Goal: Information Seeking & Learning: Check status

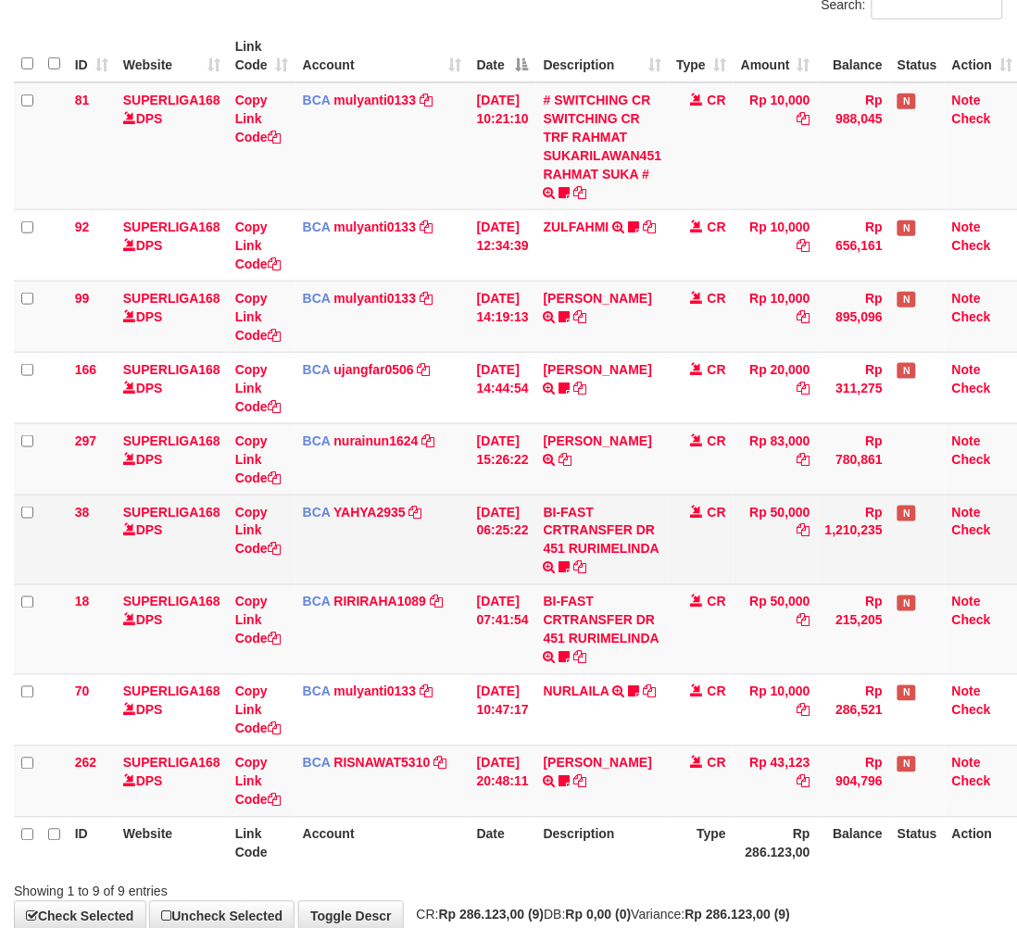
scroll to position [186, 0]
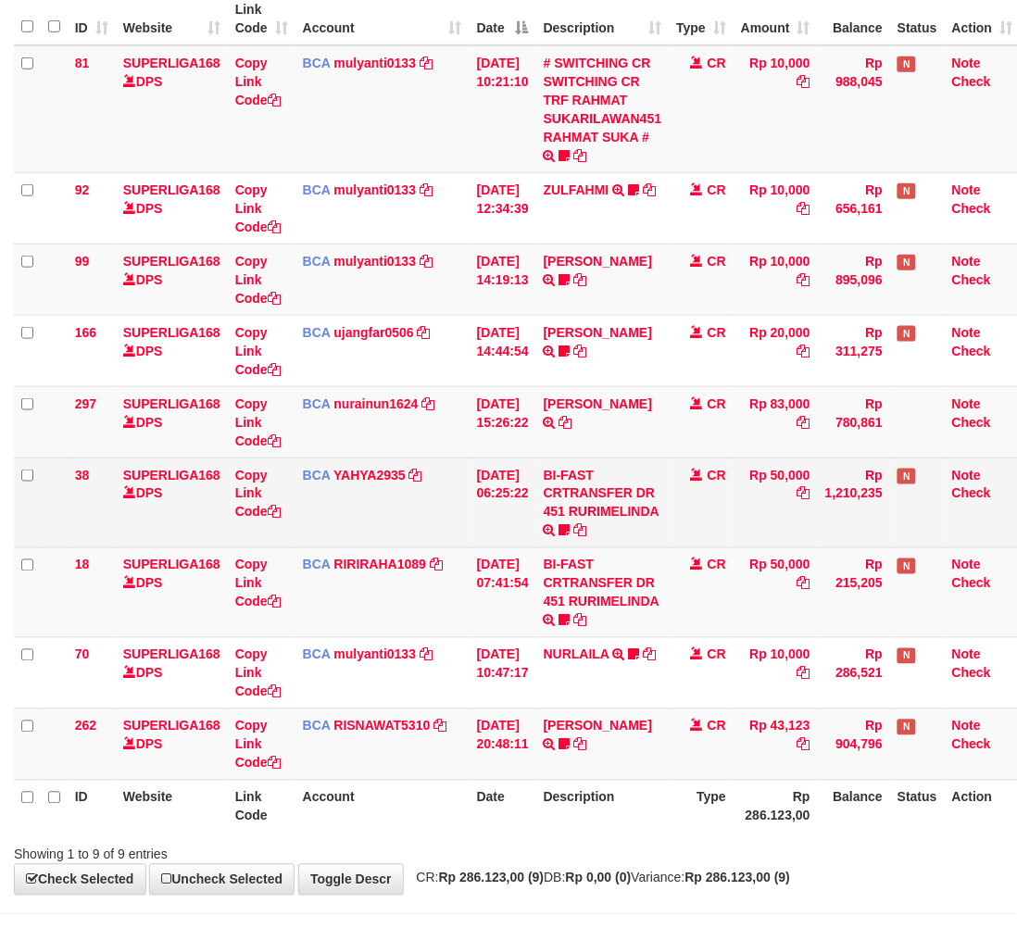
click at [702, 457] on td "CR" at bounding box center [700, 502] width 65 height 90
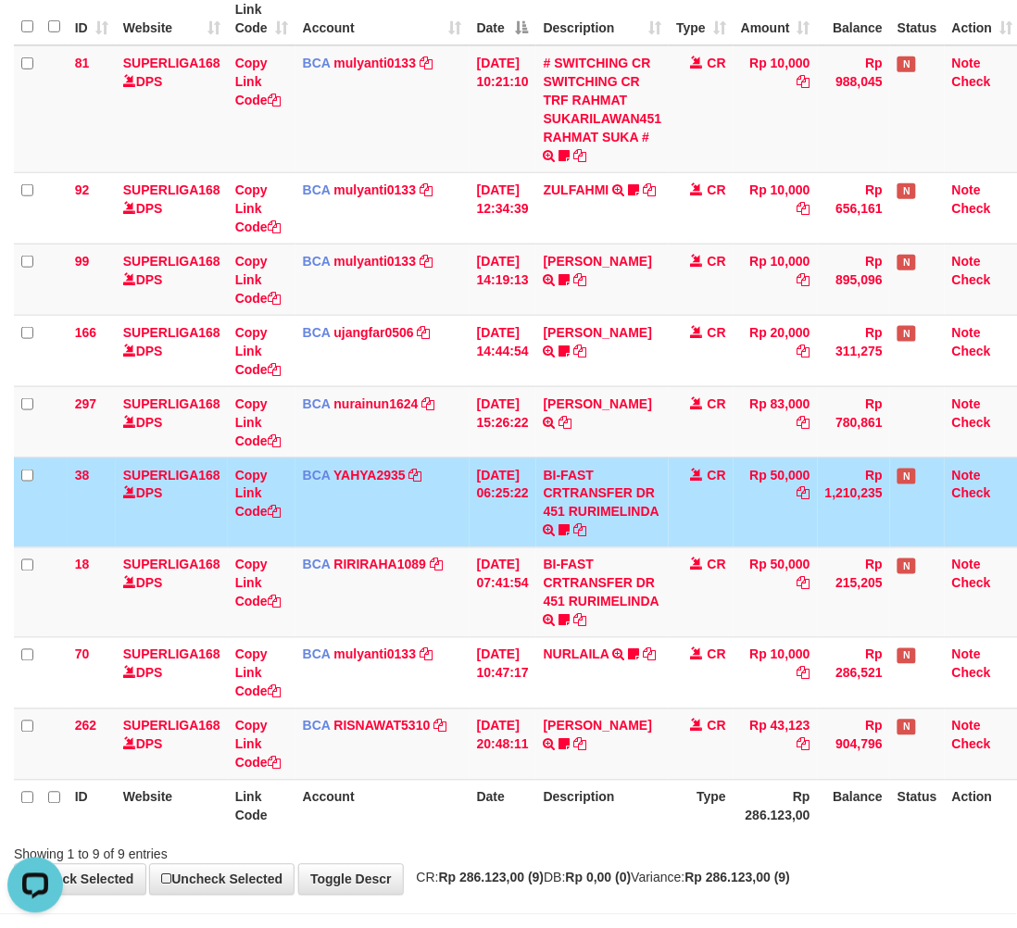
scroll to position [0, 0]
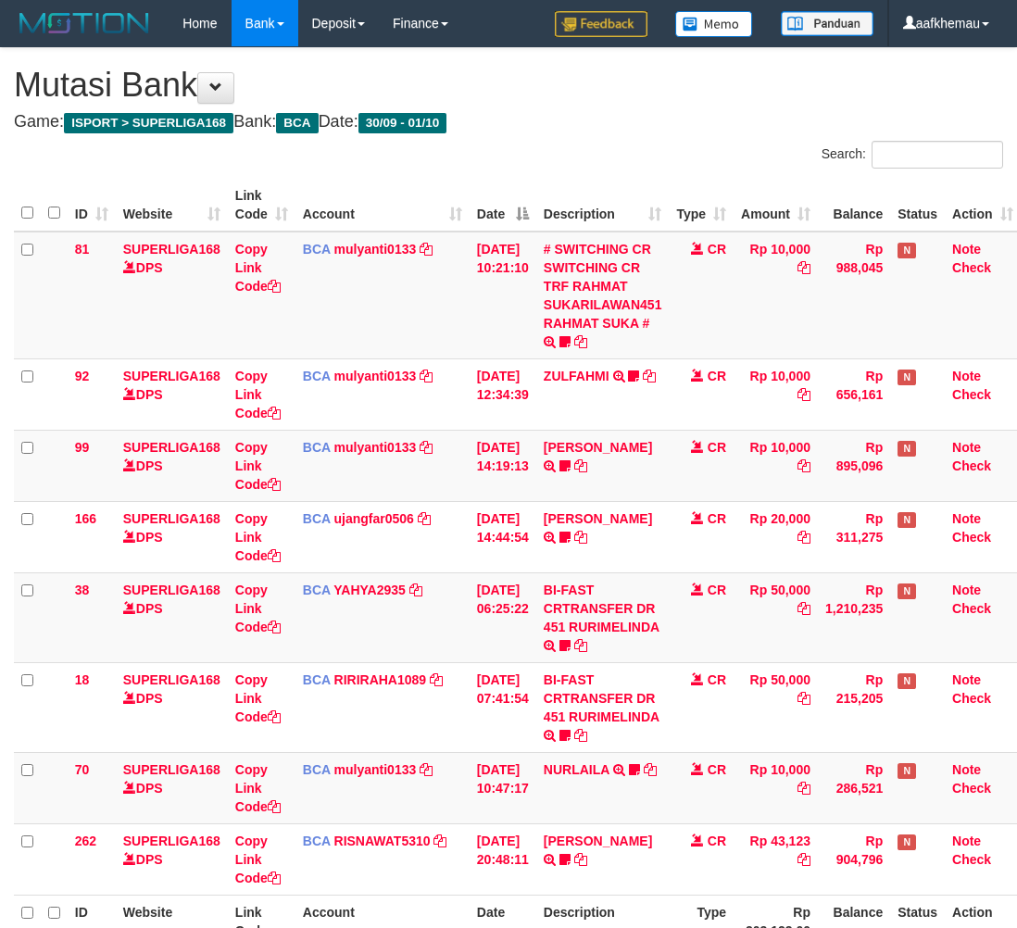
scroll to position [107, 0]
click at [655, 88] on h1 "Mutasi Bank" at bounding box center [508, 85] width 989 height 37
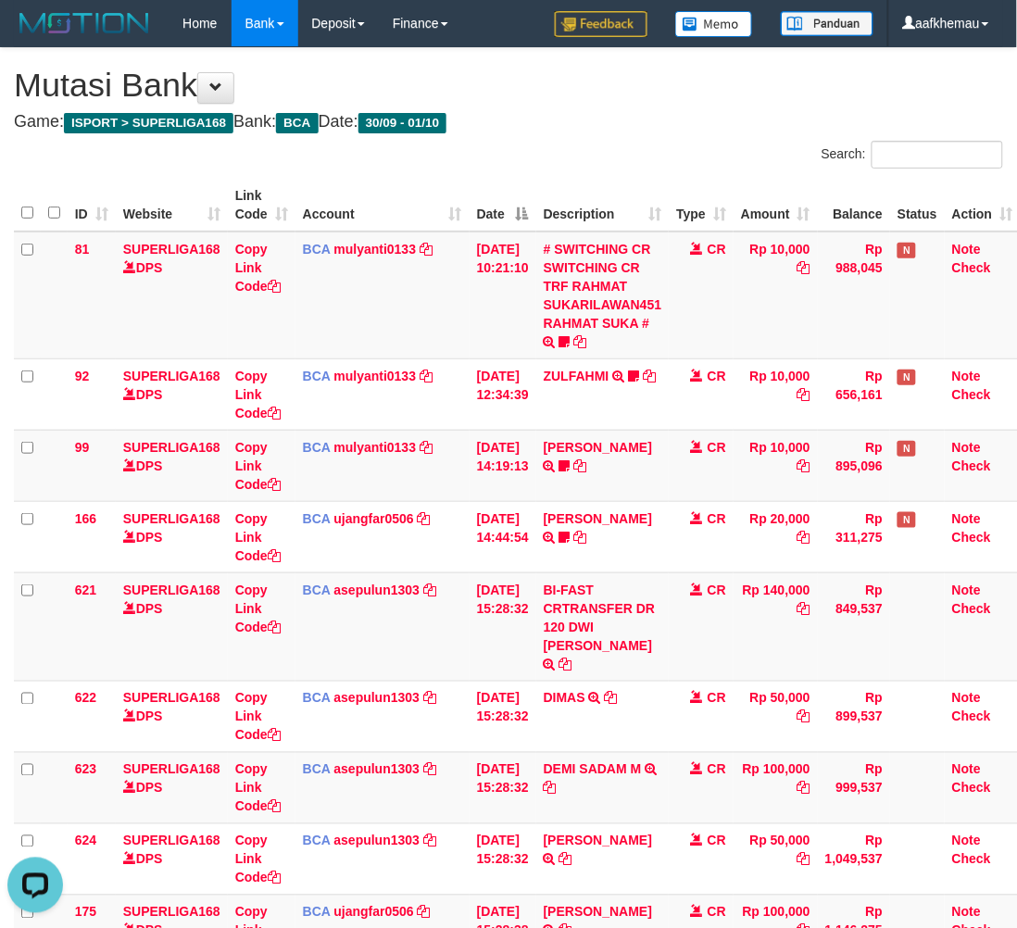
click at [505, 88] on h1 "Mutasi Bank" at bounding box center [508, 85] width 989 height 37
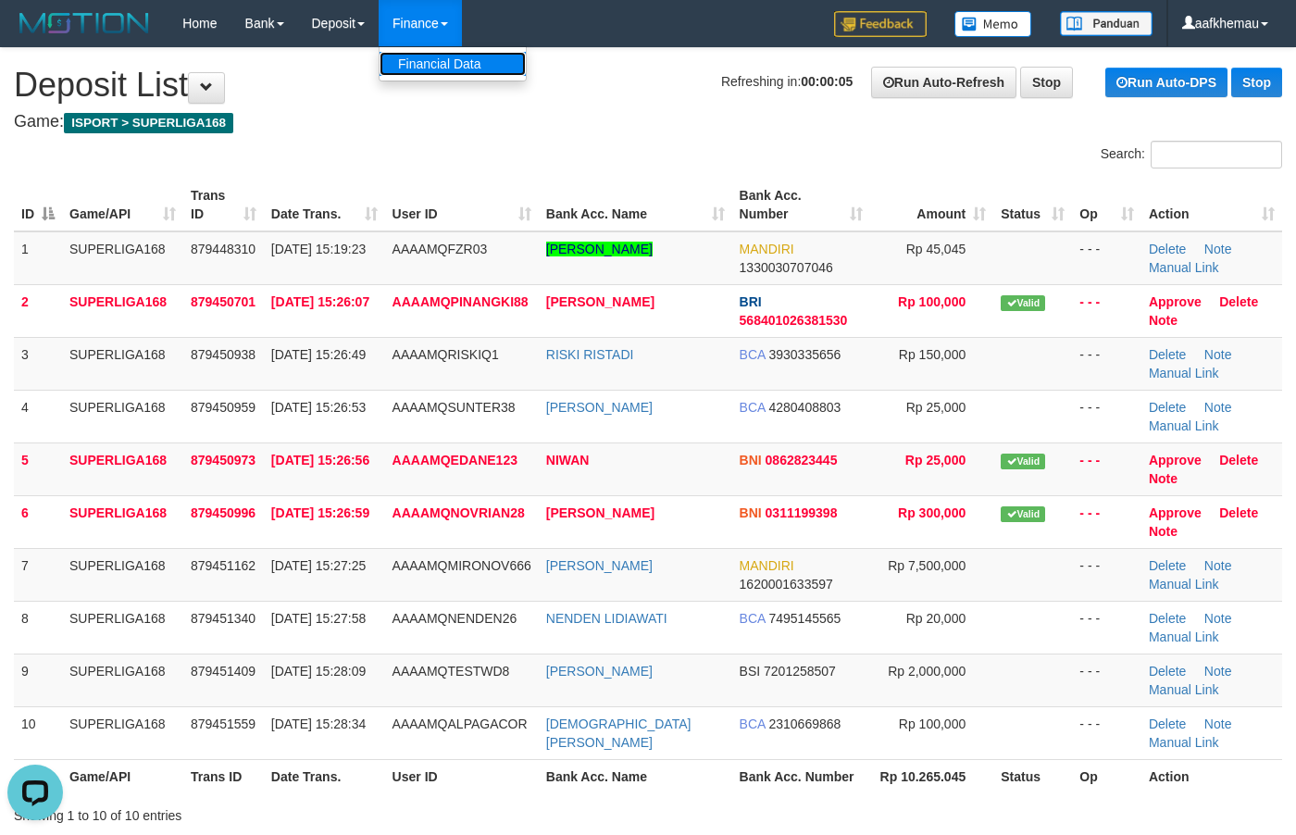
click at [526, 71] on link "Financial Data" at bounding box center [453, 64] width 146 height 24
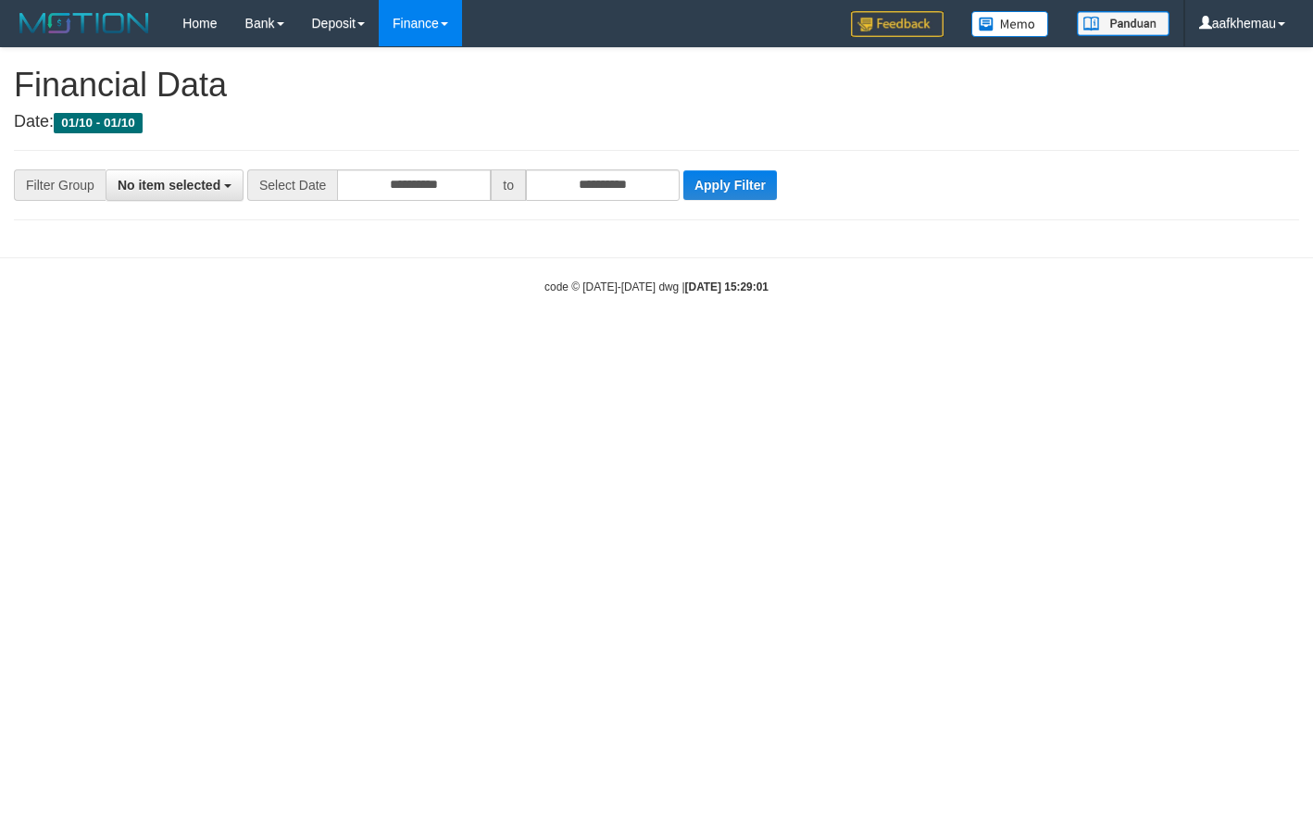
select select
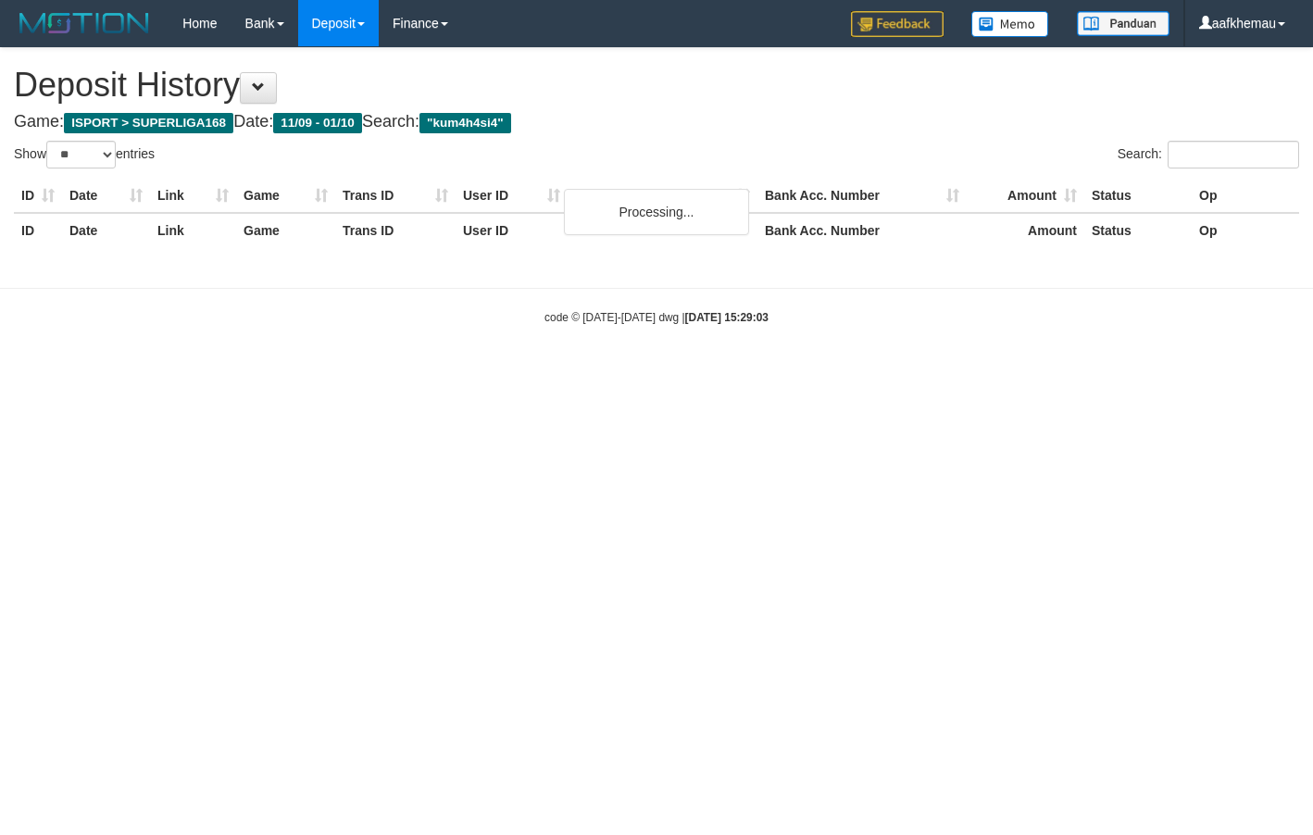
select select "**"
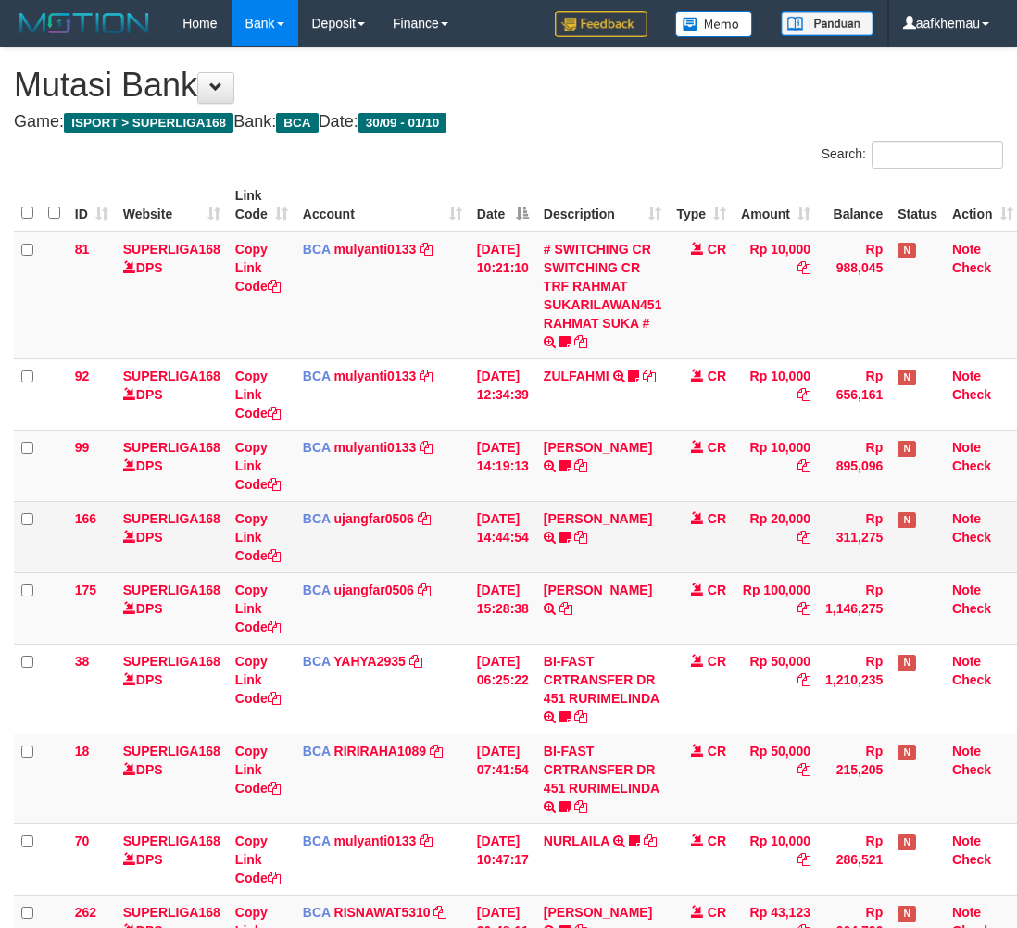
scroll to position [26, 0]
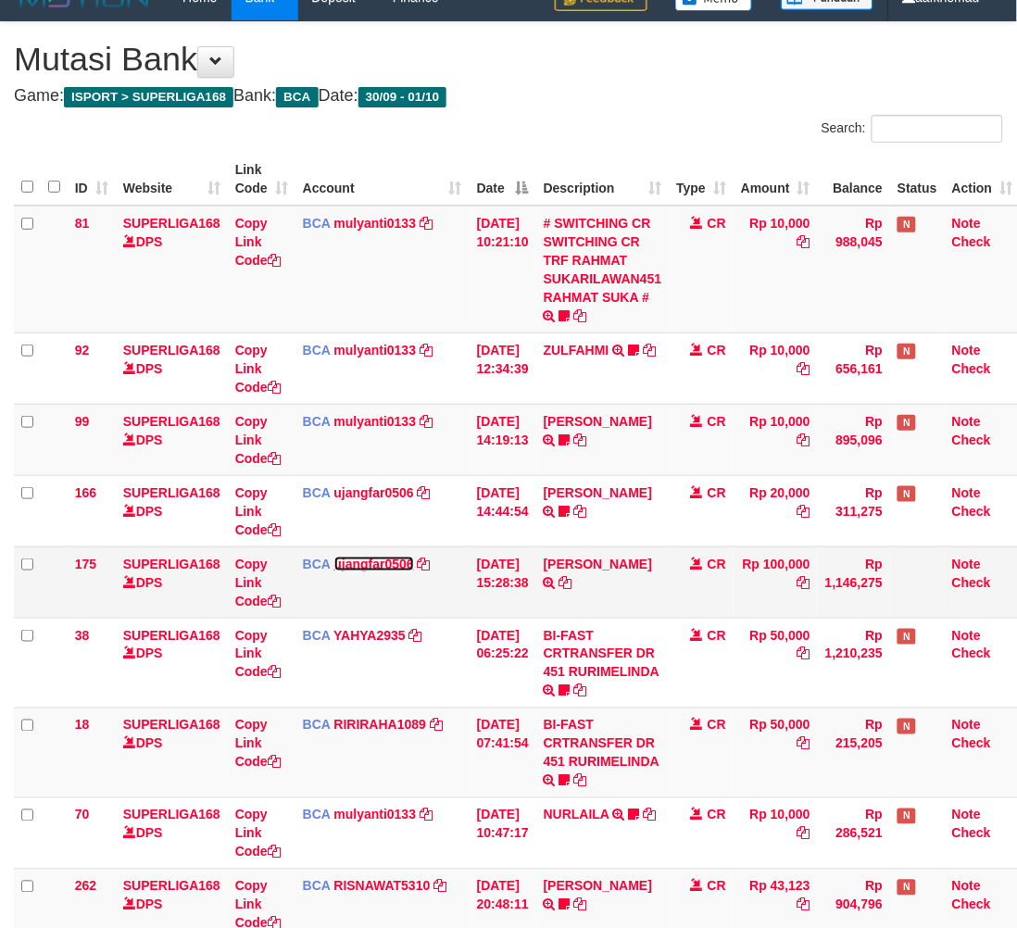
click at [403, 563] on link "ujangfar0506" at bounding box center [374, 563] width 80 height 15
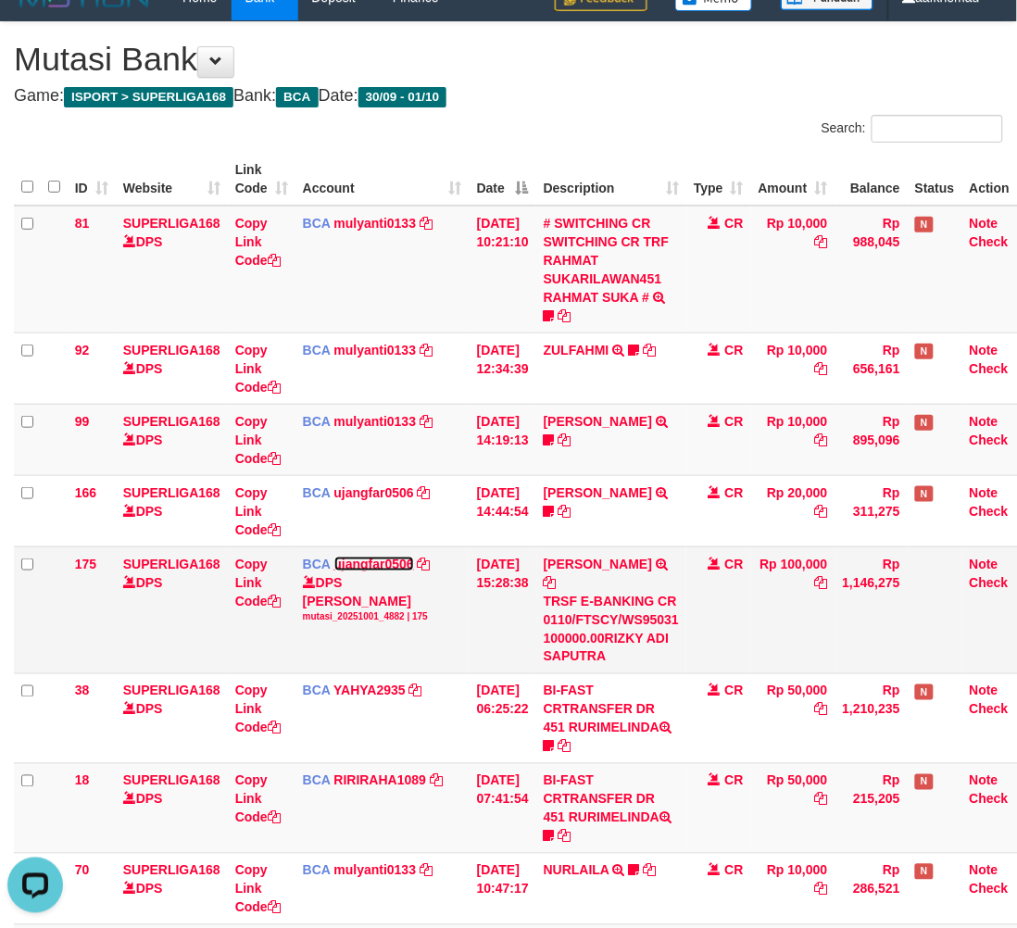
scroll to position [0, 0]
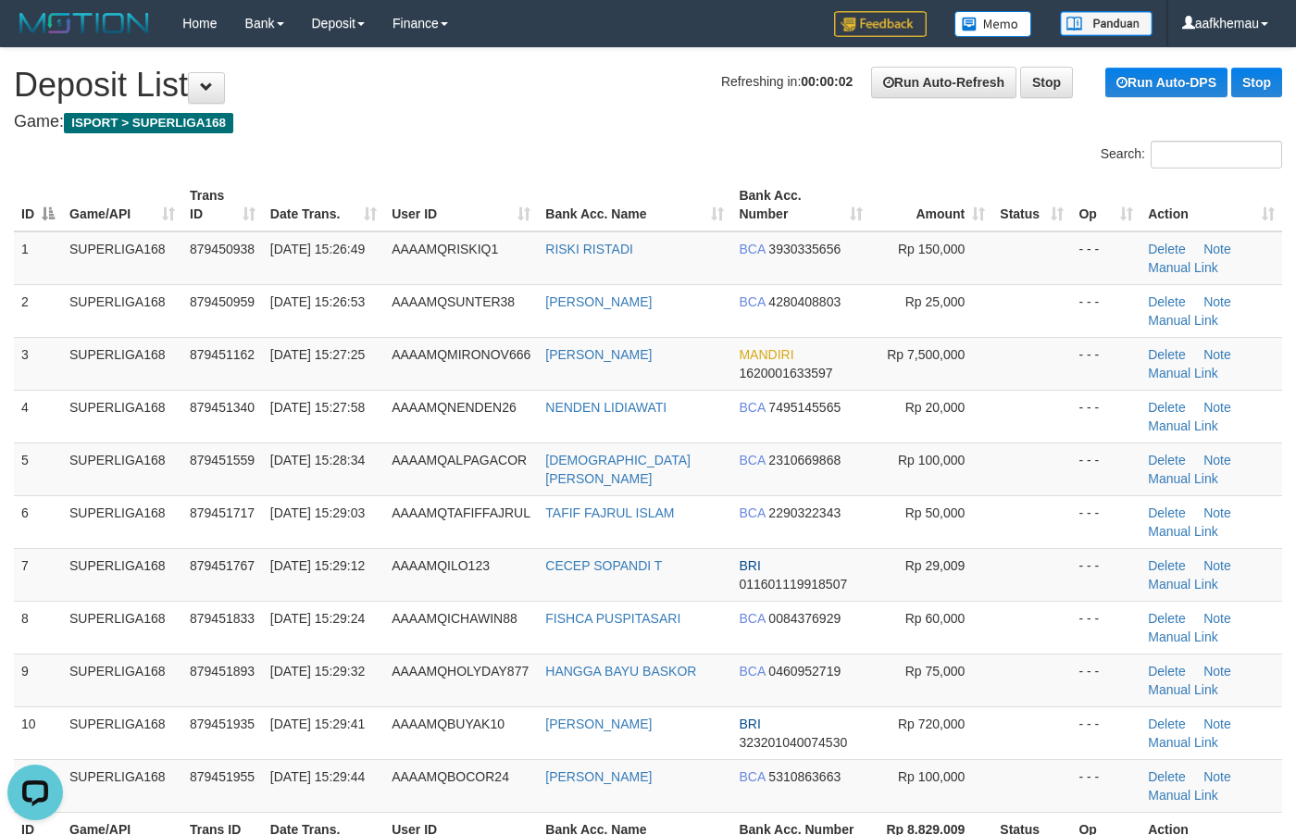
click at [850, 100] on h1 "Refreshing in: 00:00:02 Run Auto-Refresh Stop Run Auto-DPS Stop Deposit List" at bounding box center [648, 85] width 1268 height 37
click at [632, 340] on td "ELIM MIAN SAMAN" at bounding box center [634, 363] width 193 height 53
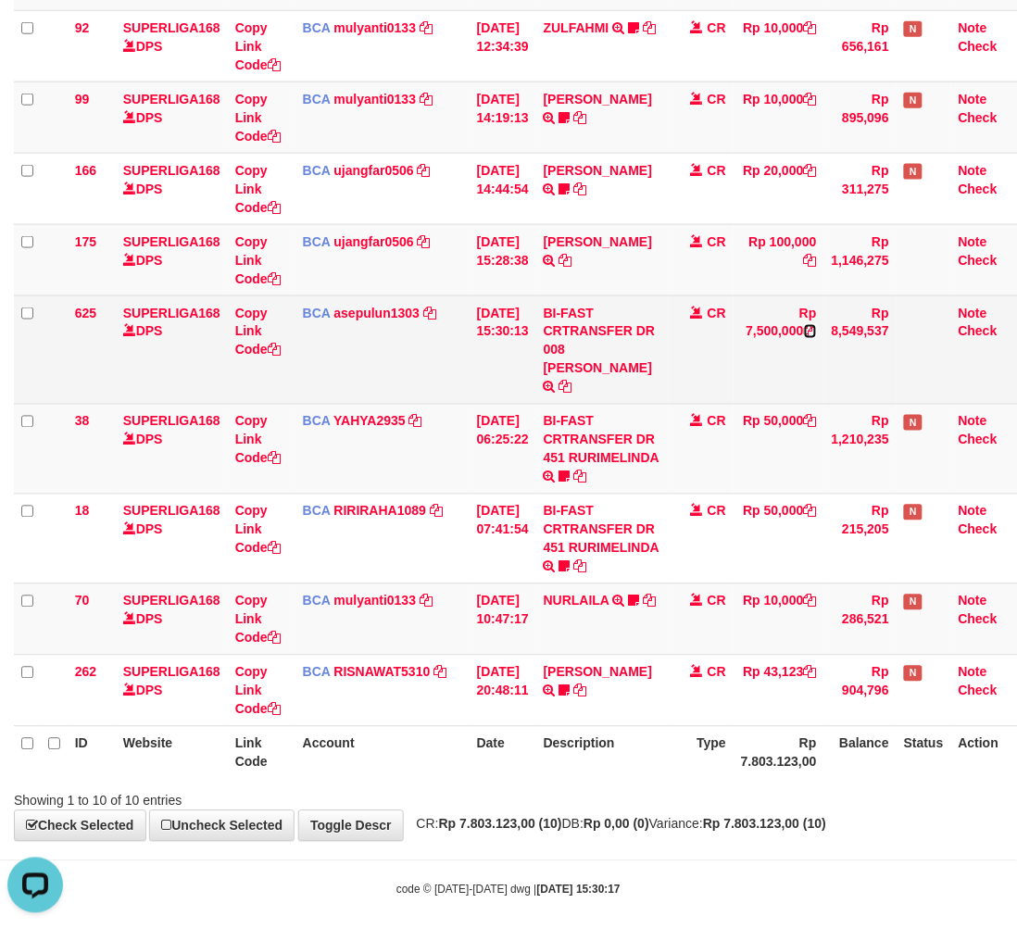
click at [817, 331] on icon at bounding box center [810, 331] width 13 height 13
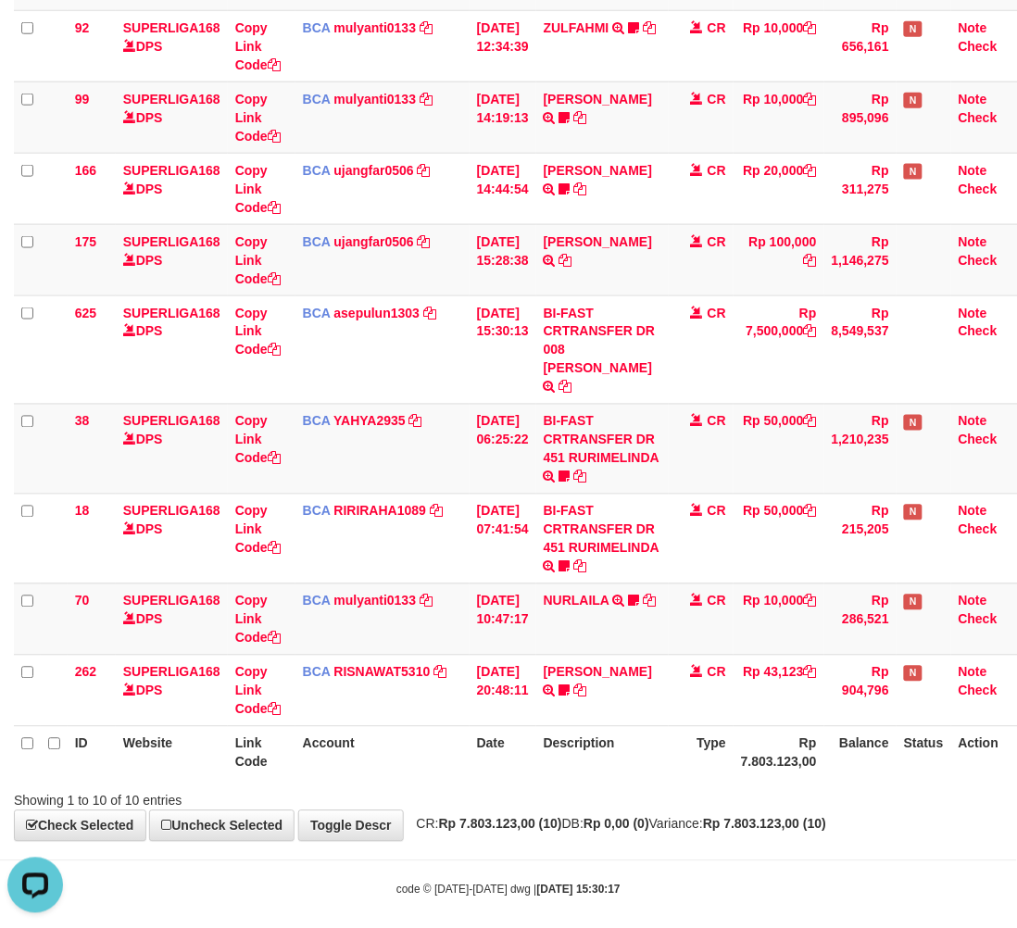
click at [705, 743] on th "Type" at bounding box center [700, 752] width 65 height 53
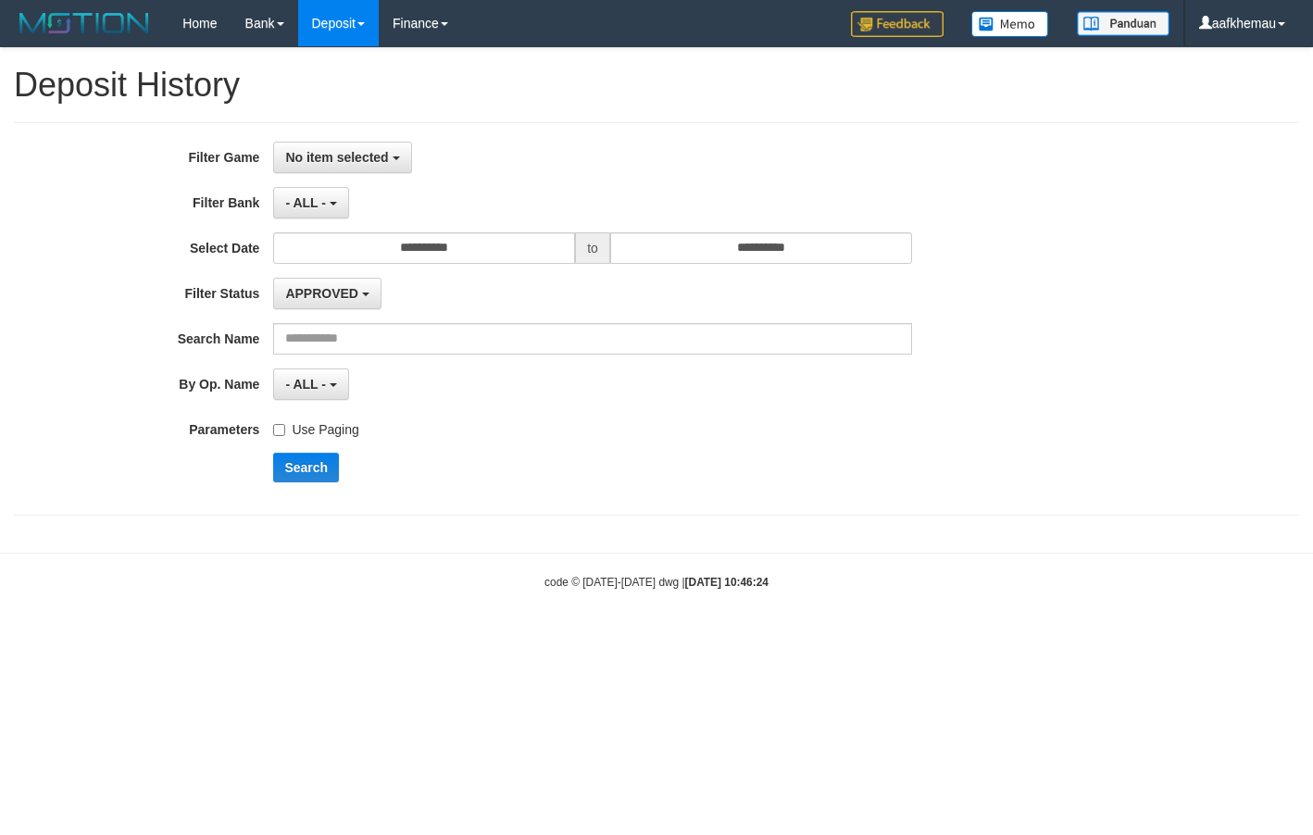
select select
drag, startPoint x: 503, startPoint y: 396, endPoint x: 479, endPoint y: 381, distance: 28.8
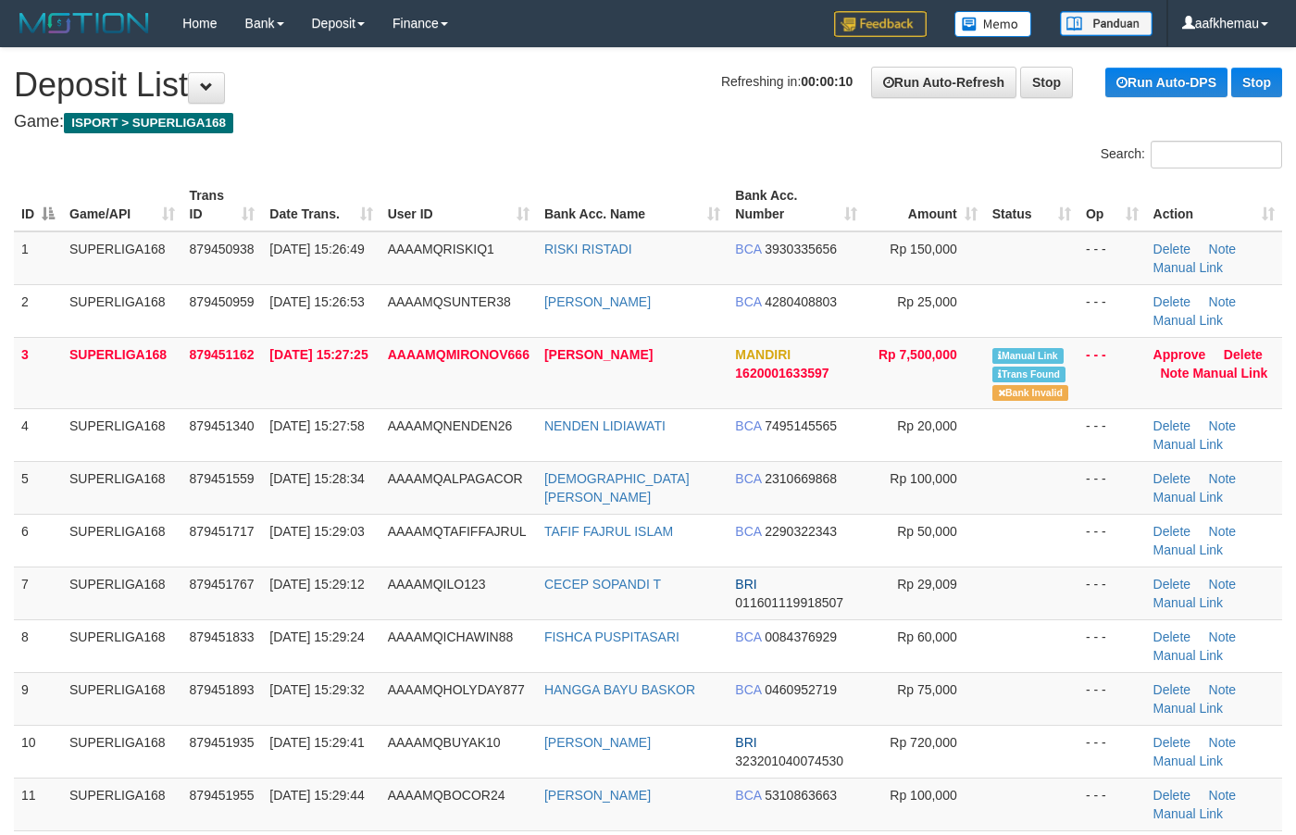
copy tr "ELIM MIAN SA"
drag, startPoint x: 539, startPoint y: 340, endPoint x: 641, endPoint y: 357, distance: 103.3
click at [641, 357] on tr "3 SUPERLIGA168 879451162 01/10/2025 15:27:25 AAAAMQMIRONOV666 ELIM MIAN SAMAN M…" at bounding box center [648, 372] width 1268 height 71
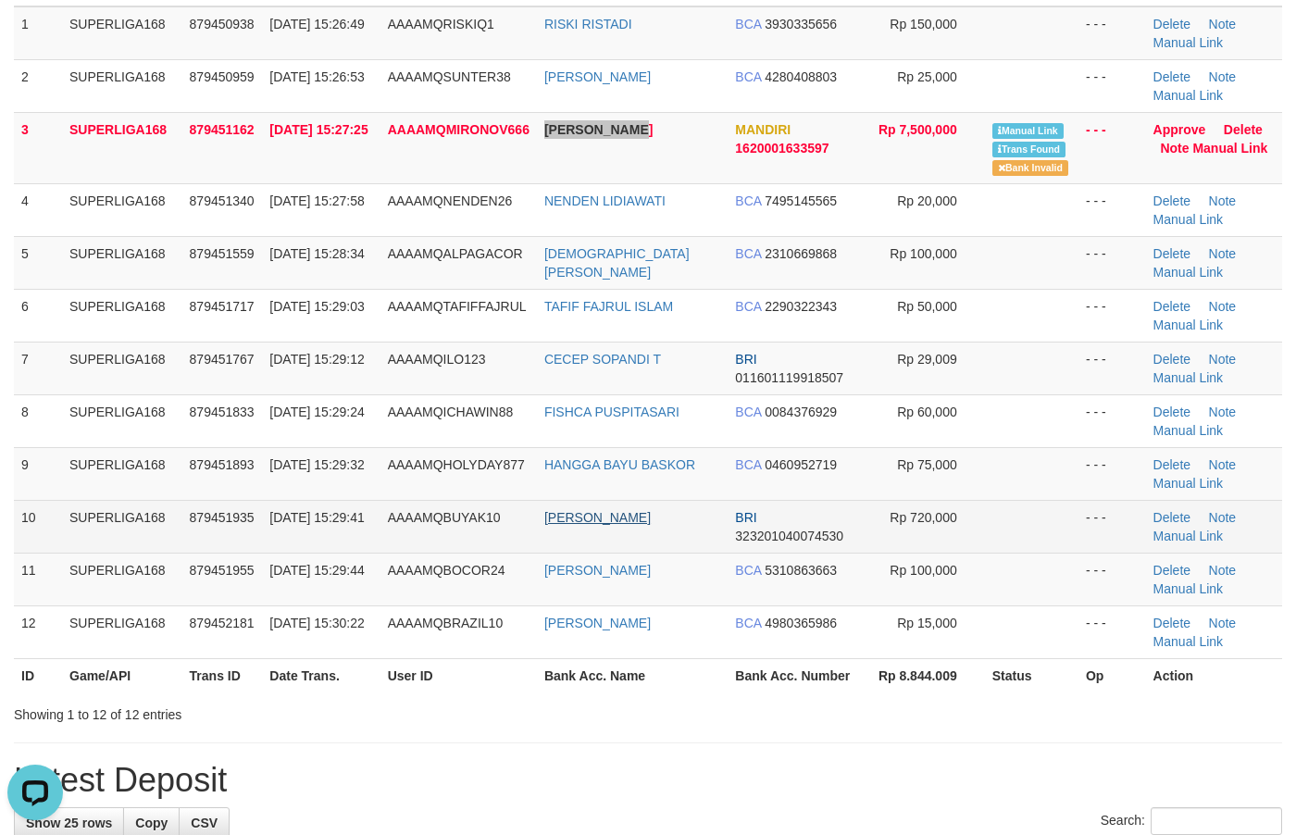
scroll to position [231, 0]
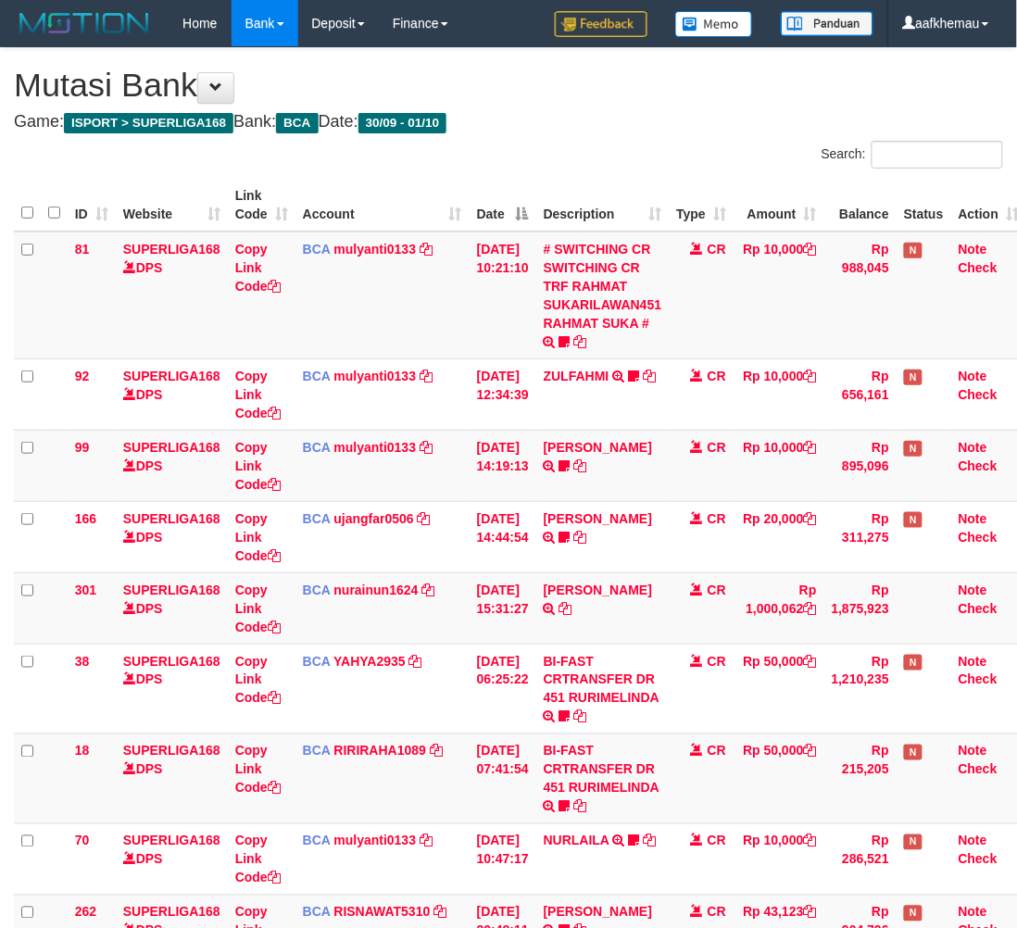
click at [626, 88] on h1 "Mutasi Bank" at bounding box center [508, 85] width 989 height 37
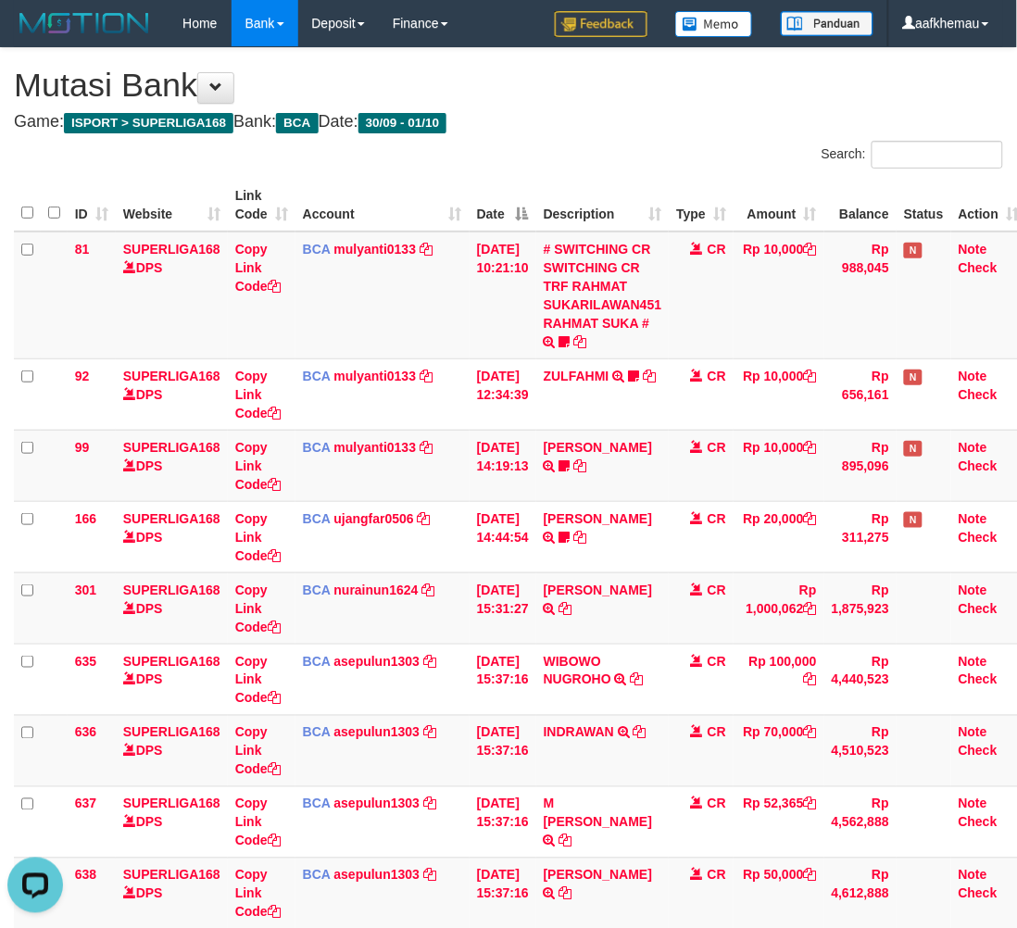
click at [709, 135] on div "**********" at bounding box center [508, 742] width 1017 height 1389
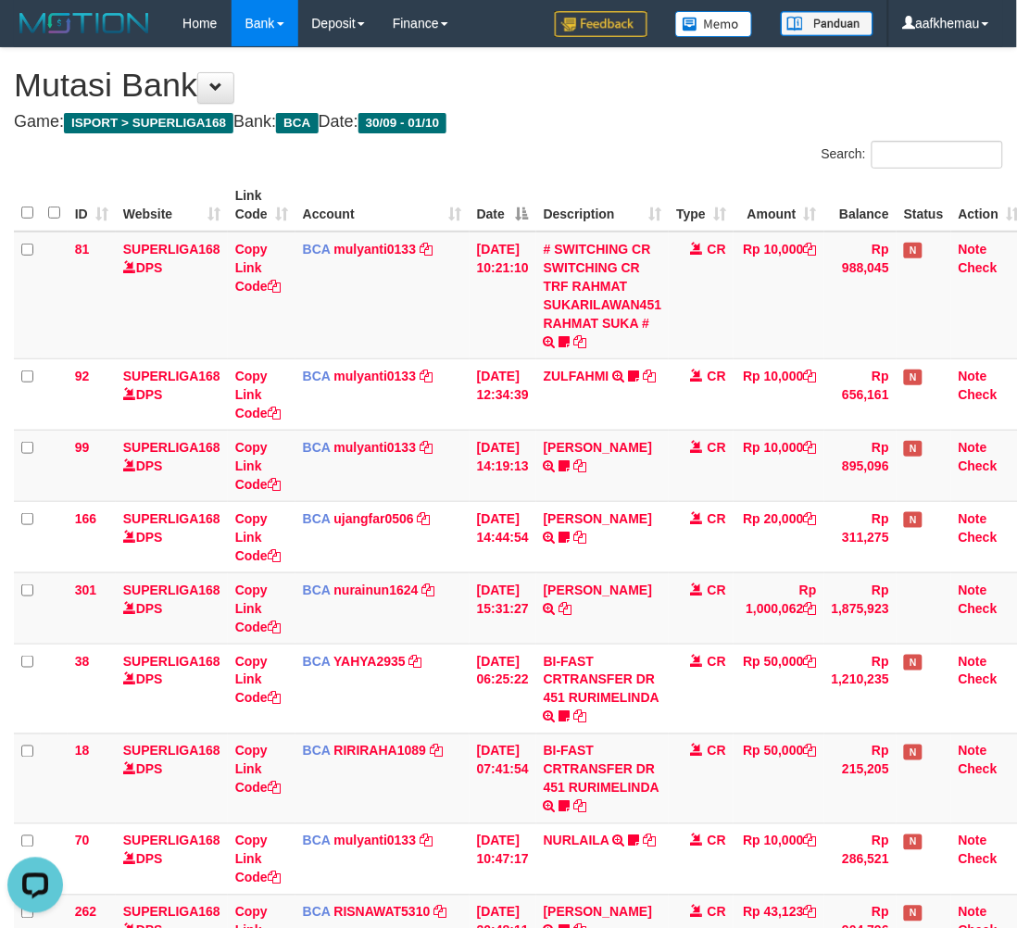
click at [695, 156] on div "Search:" at bounding box center [762, 157] width 480 height 32
click at [547, 107] on div "**********" at bounding box center [508, 564] width 1017 height 1032
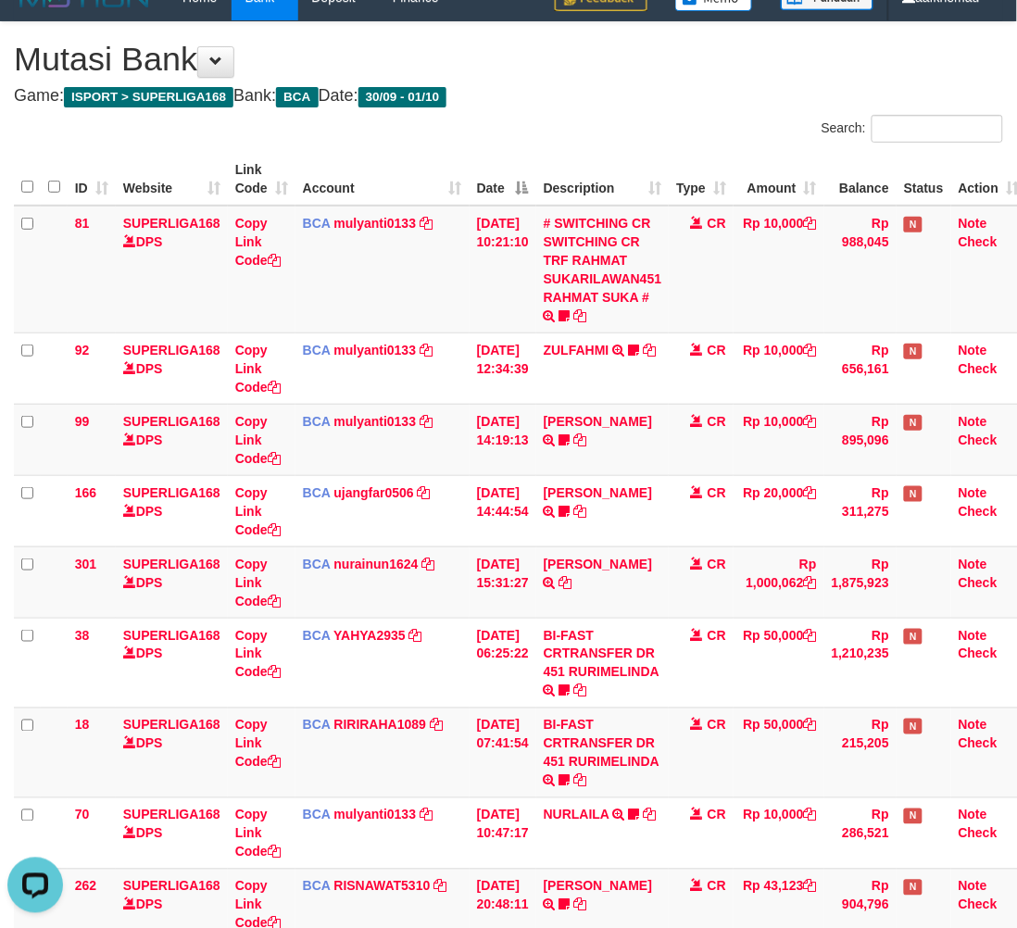
click at [718, 88] on h4 "Game: ISPORT > SUPERLIGA168 Bank: BCA Date: 30/09 - 01/10" at bounding box center [508, 96] width 989 height 19
click at [702, 121] on div "Search:" at bounding box center [762, 131] width 480 height 32
click at [581, 29] on div "**********" at bounding box center [508, 538] width 1017 height 1032
click at [669, 125] on div "Search:" at bounding box center [762, 131] width 480 height 32
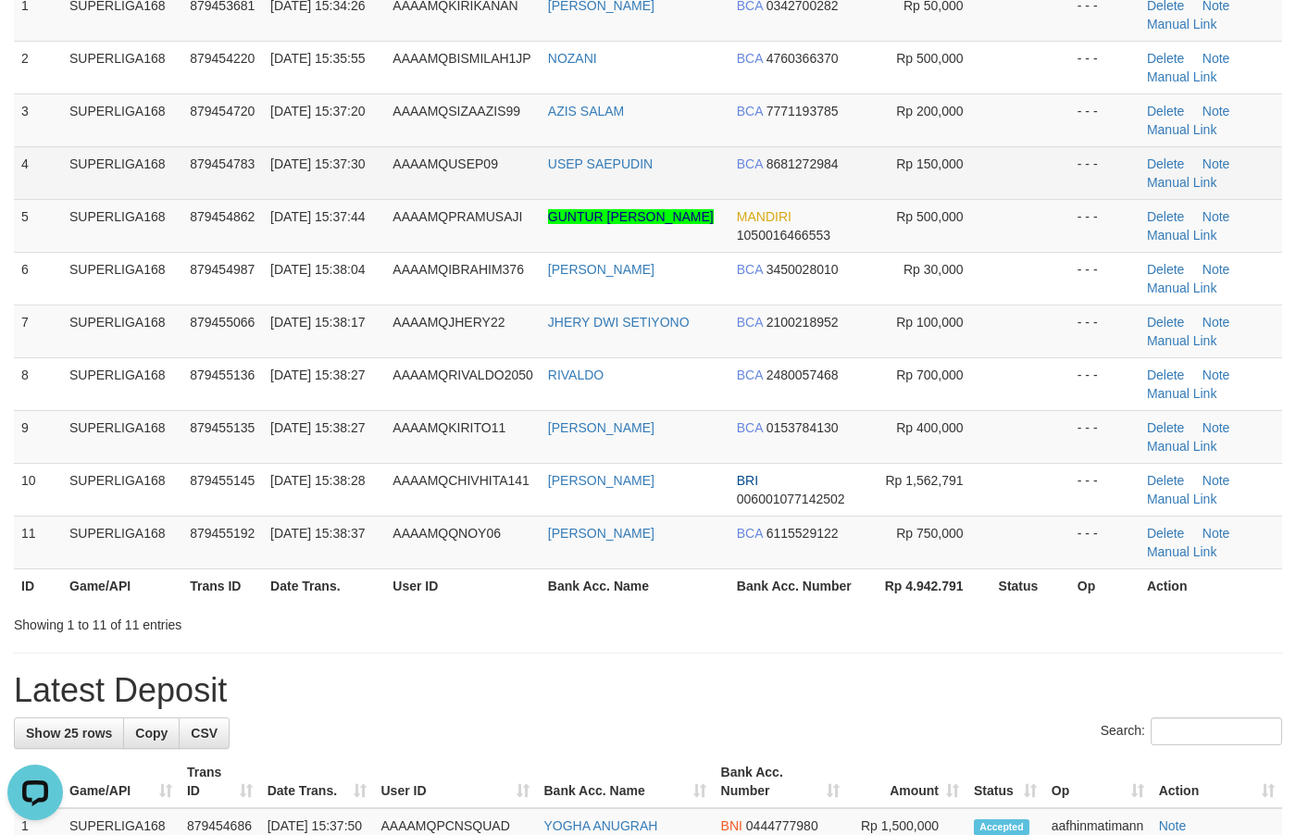
scroll to position [116, 0]
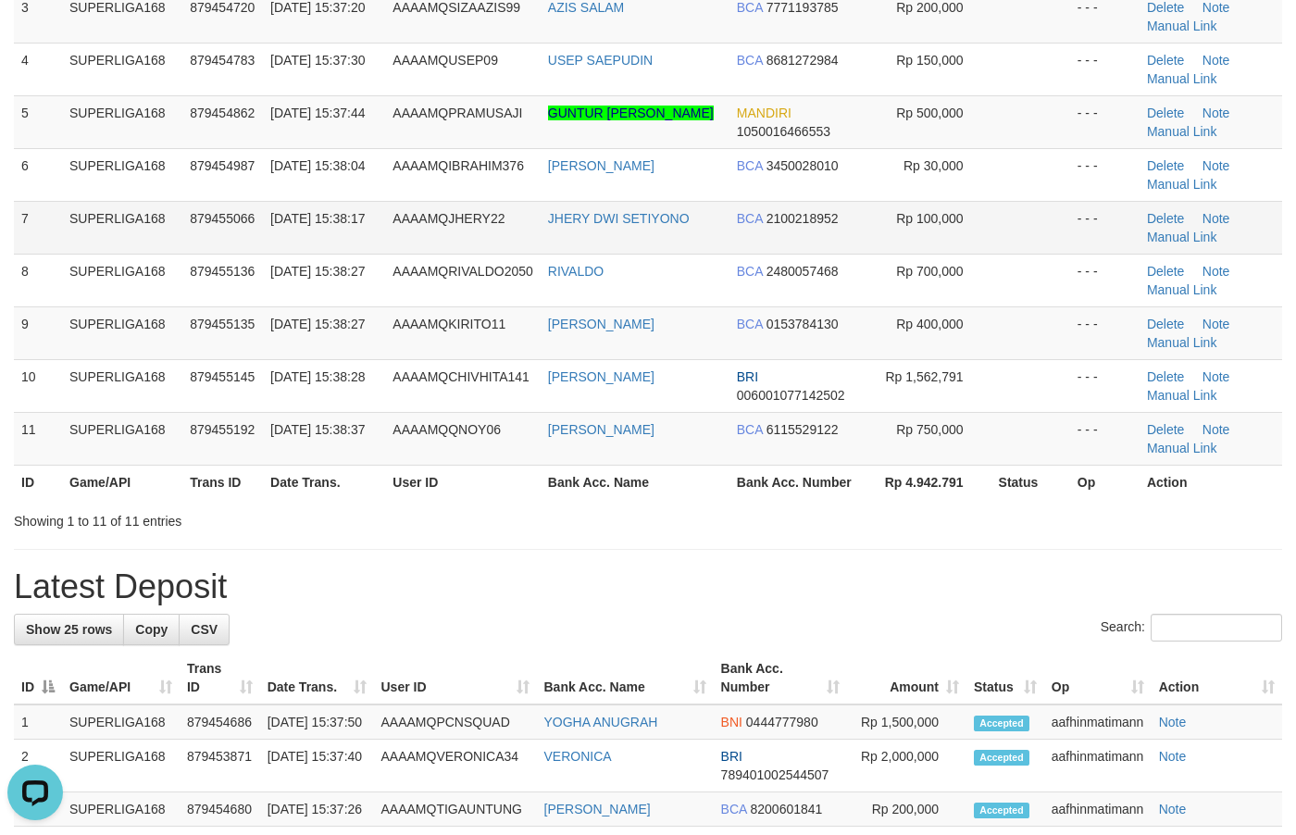
scroll to position [116, 0]
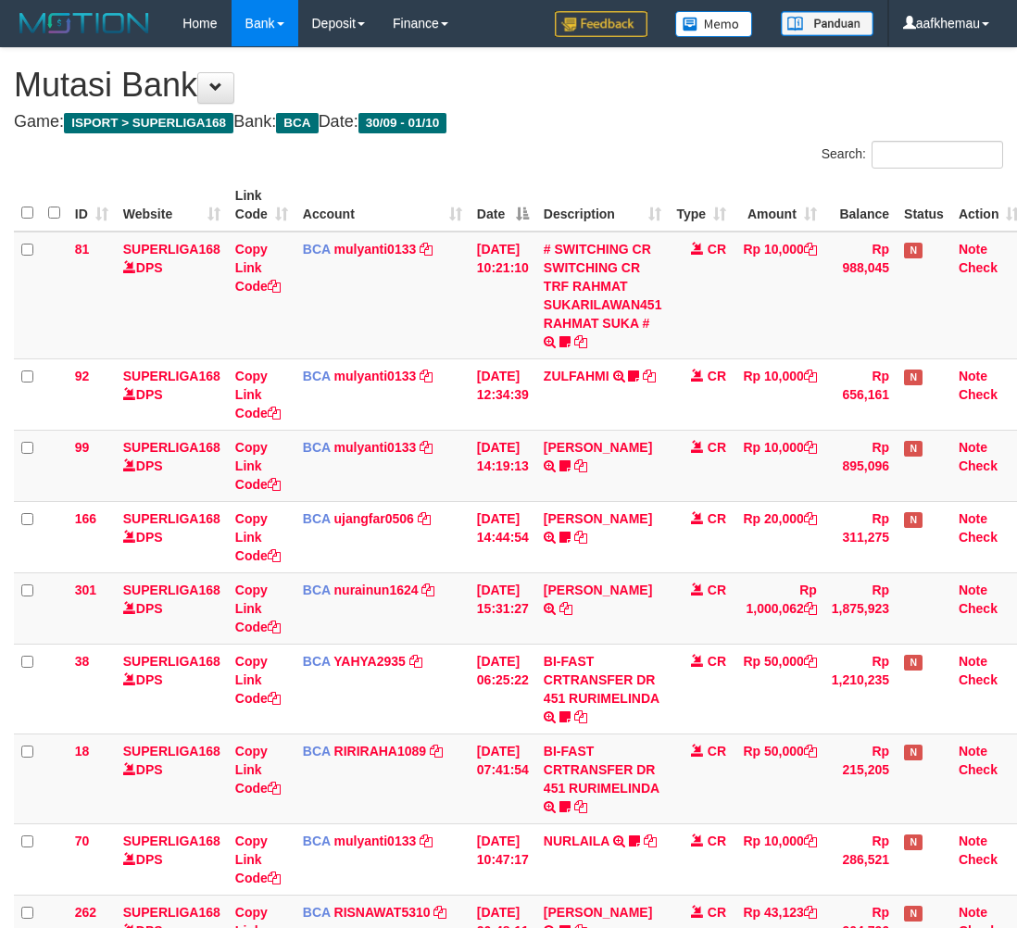
scroll to position [26, 0]
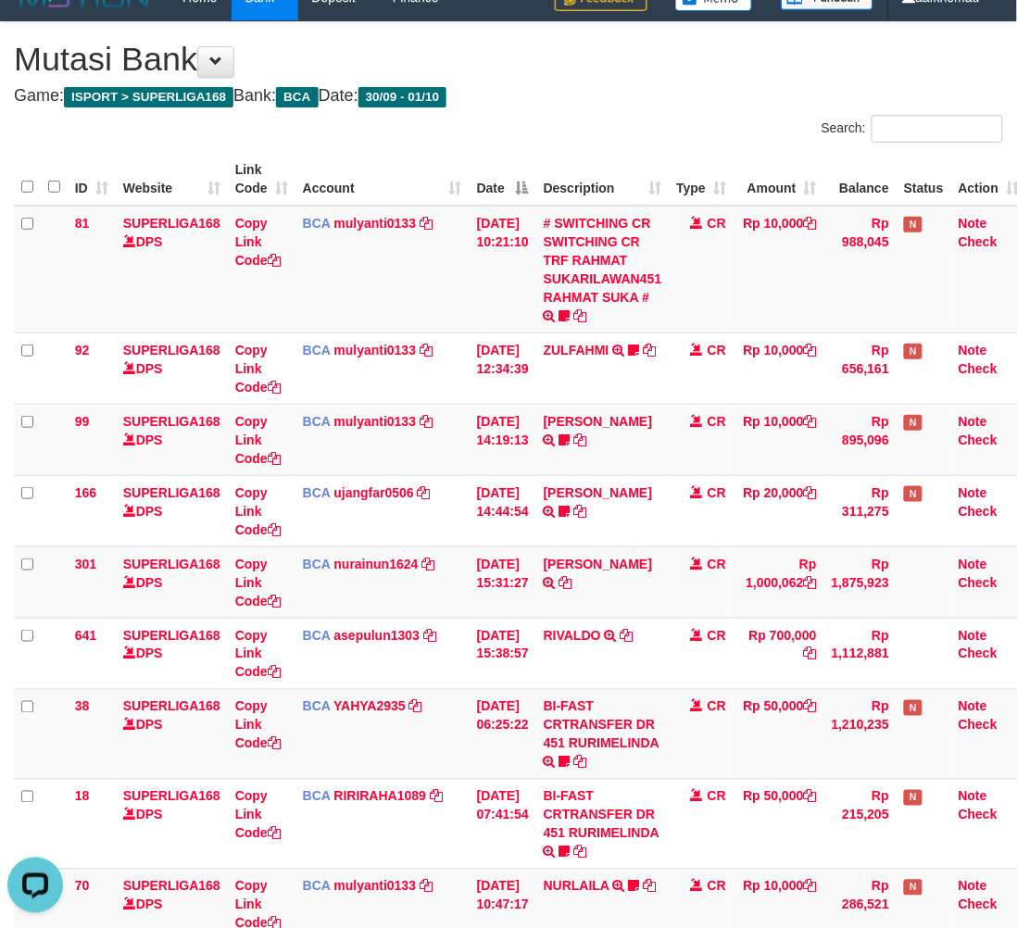
click at [761, 117] on div "Search:" at bounding box center [762, 131] width 480 height 32
click at [723, 100] on h4 "Game: ISPORT > SUPERLIGA168 Bank: BCA Date: 30/09 - 01/10" at bounding box center [508, 96] width 989 height 19
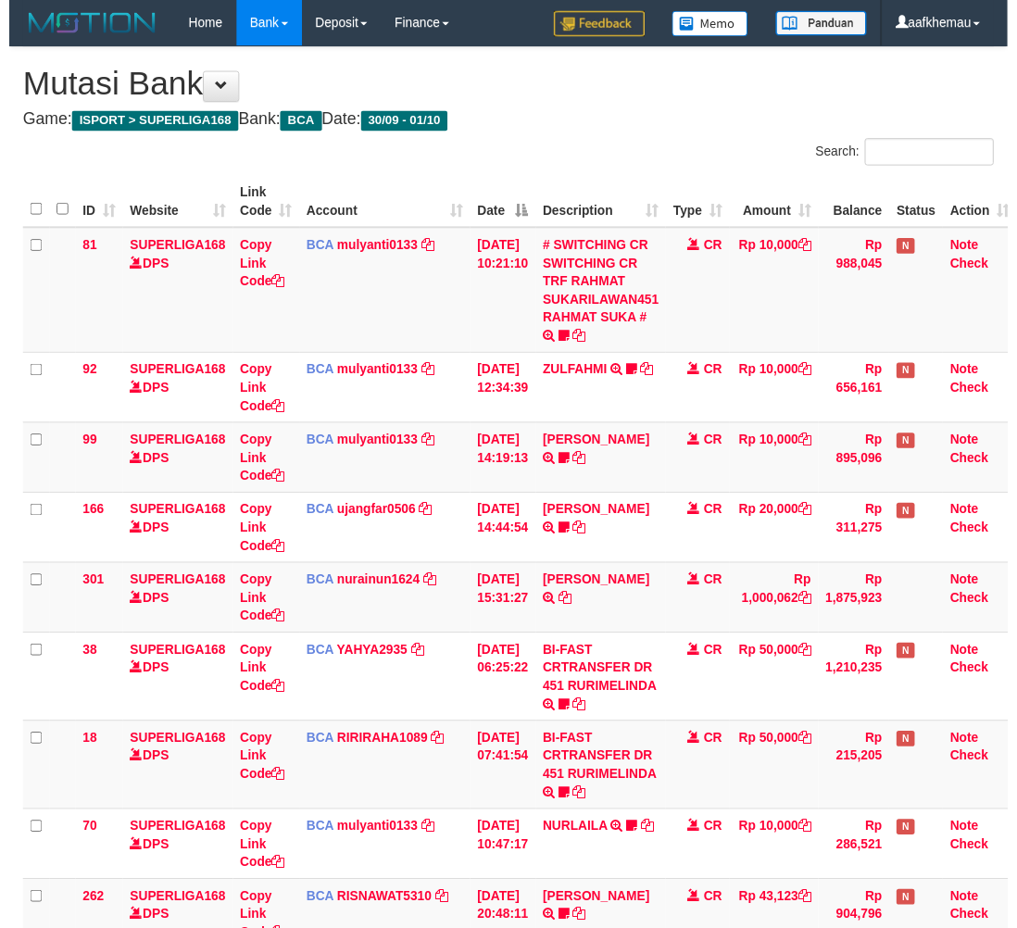
scroll to position [26, 0]
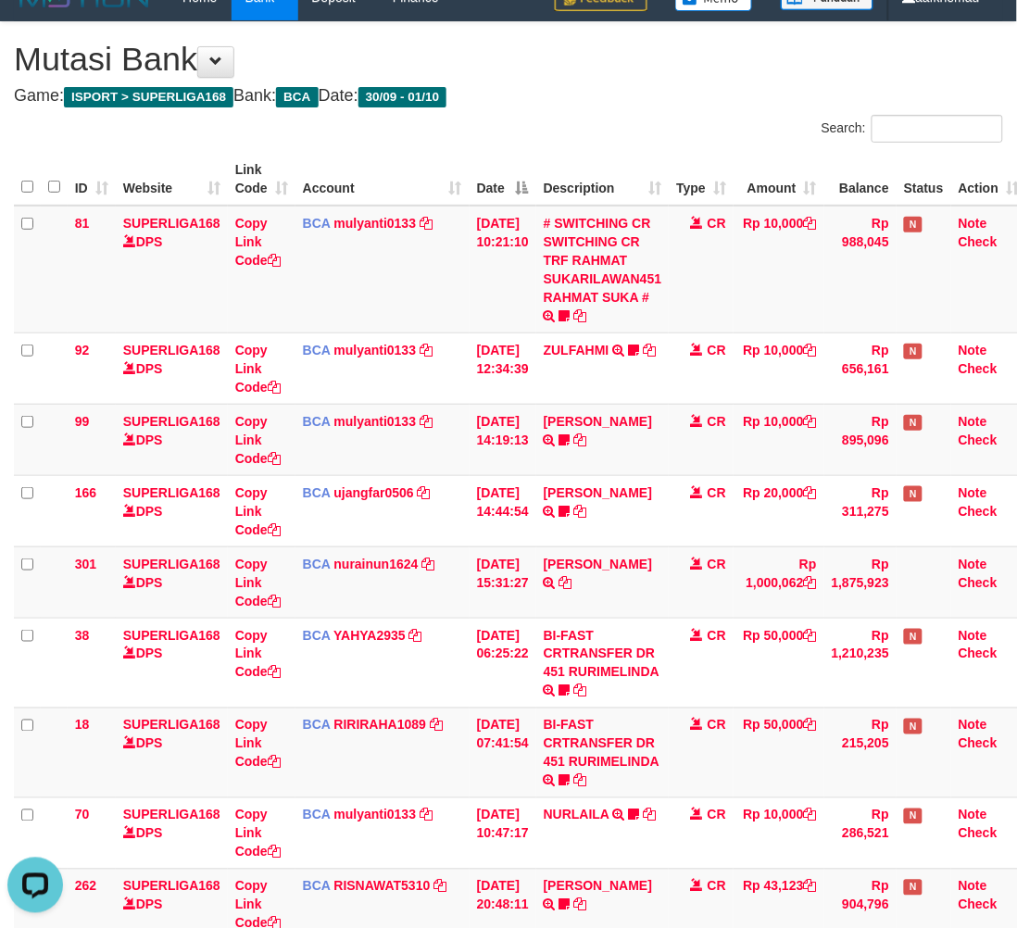
click at [630, 130] on div "Search:" at bounding box center [762, 131] width 480 height 32
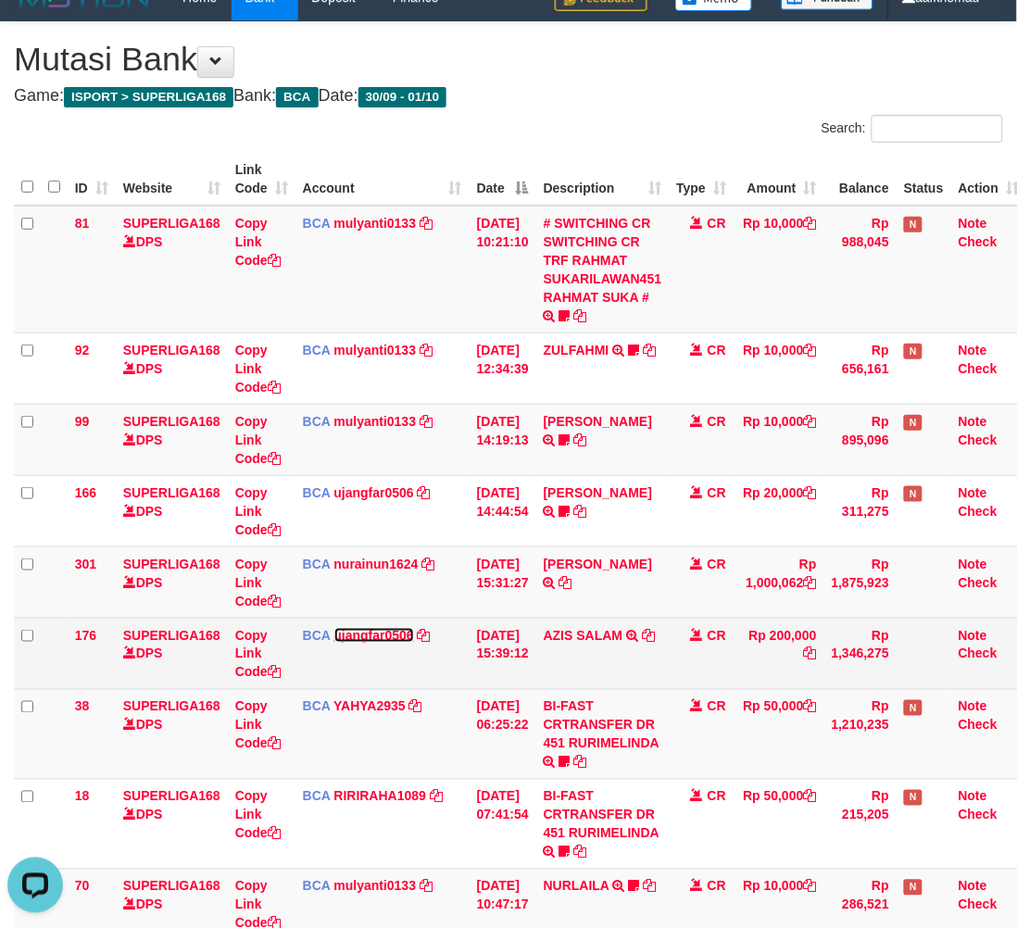
click at [409, 635] on link "ujangfar0506" at bounding box center [374, 635] width 80 height 15
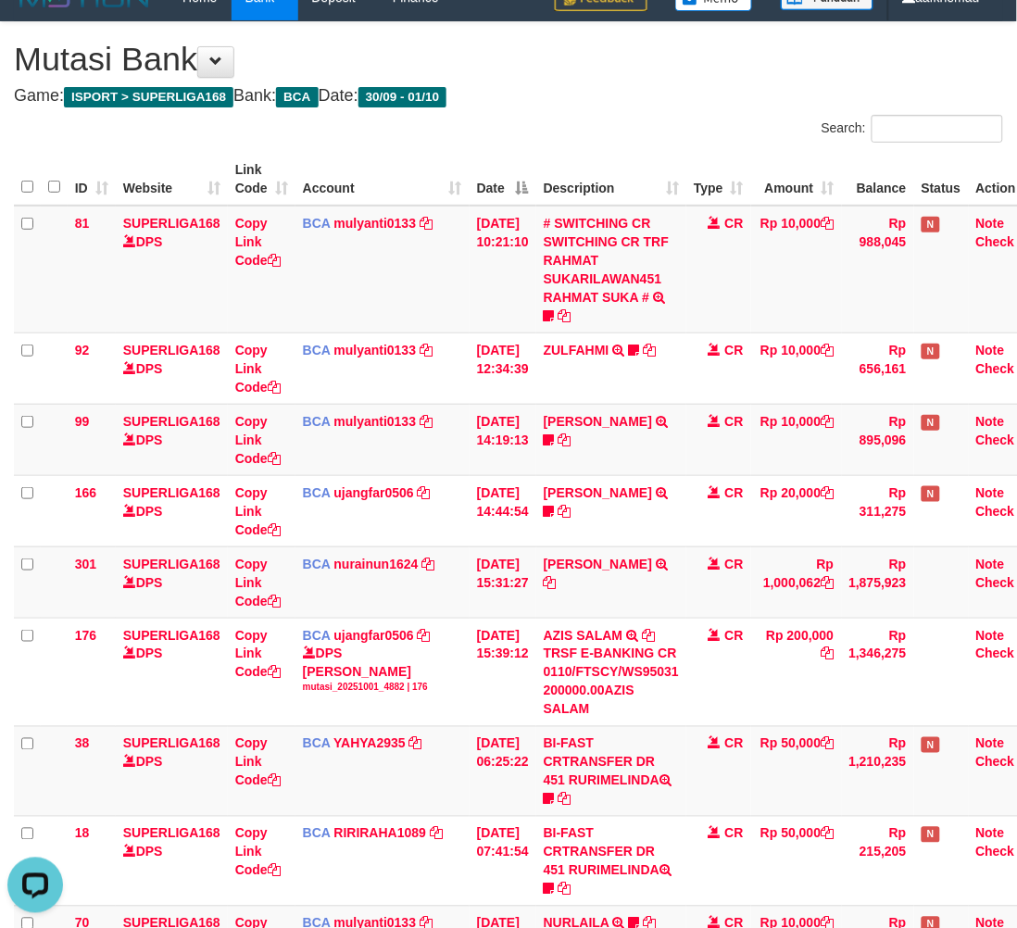
click at [756, 51] on h1 "Mutasi Bank" at bounding box center [508, 59] width 989 height 37
click at [745, 97] on h4 "Game: ISPORT > SUPERLIGA168 Bank: BCA Date: 30/09 - 01/10" at bounding box center [508, 96] width 989 height 19
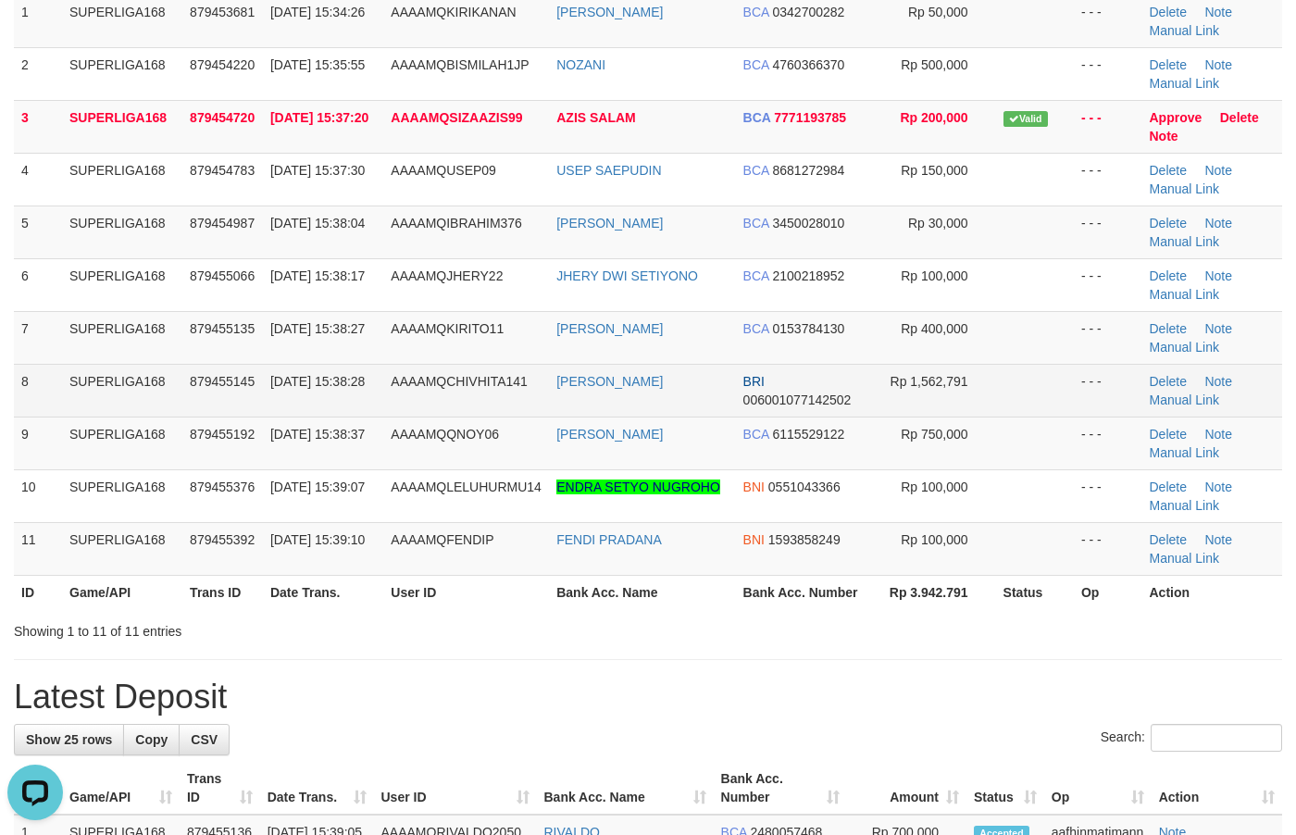
scroll to position [231, 0]
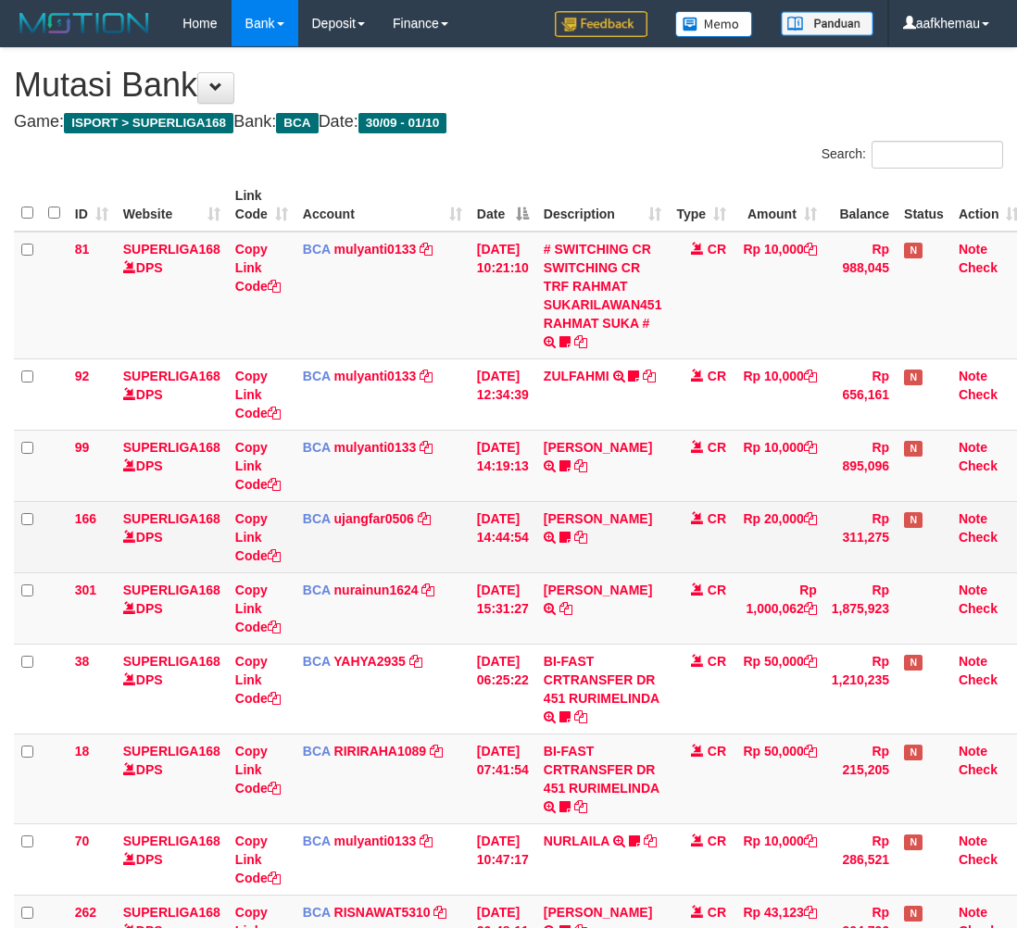
scroll to position [26, 0]
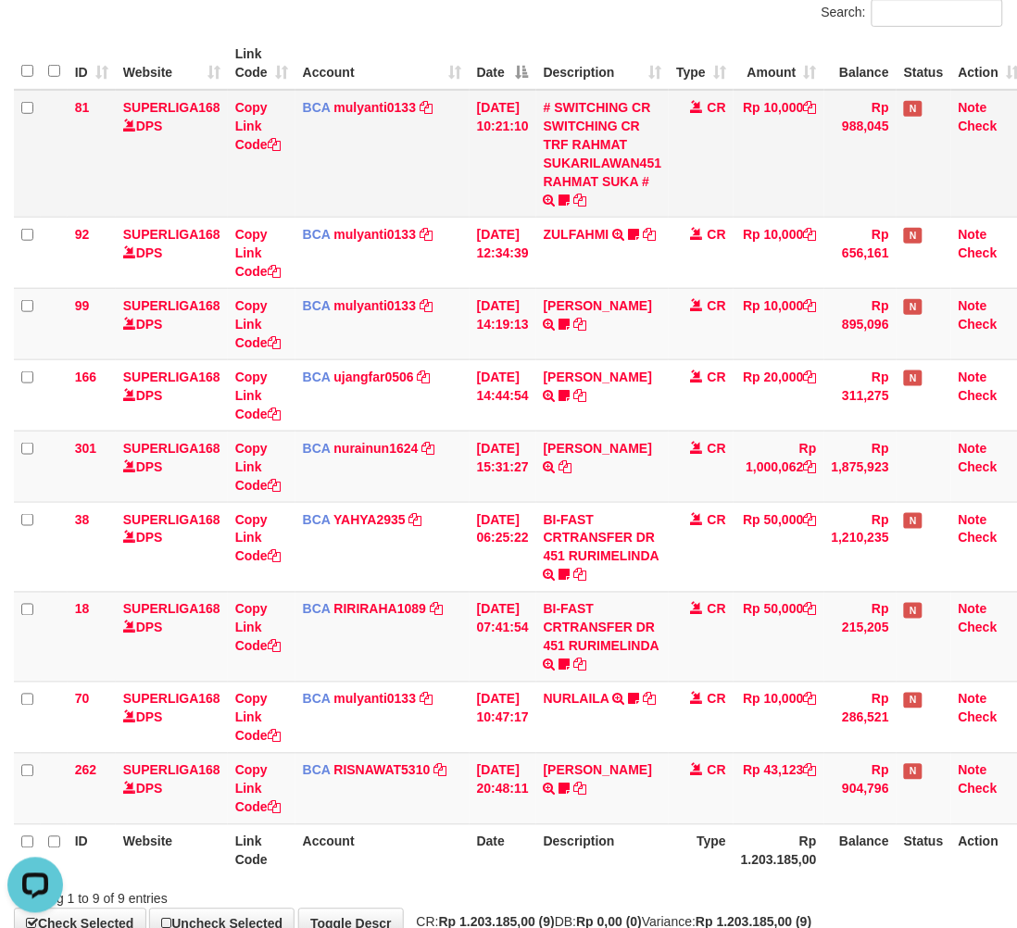
click at [774, 172] on td "Rp 10,000" at bounding box center [778, 154] width 91 height 128
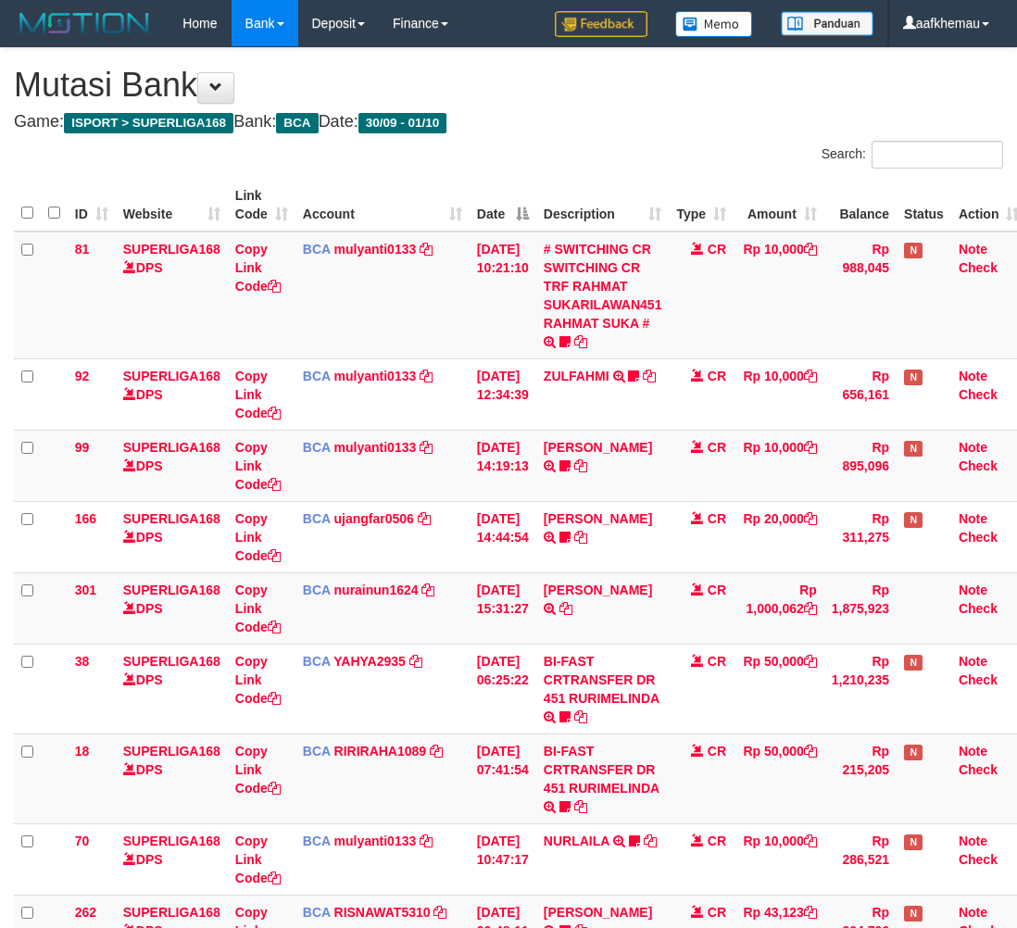
scroll to position [142, 0]
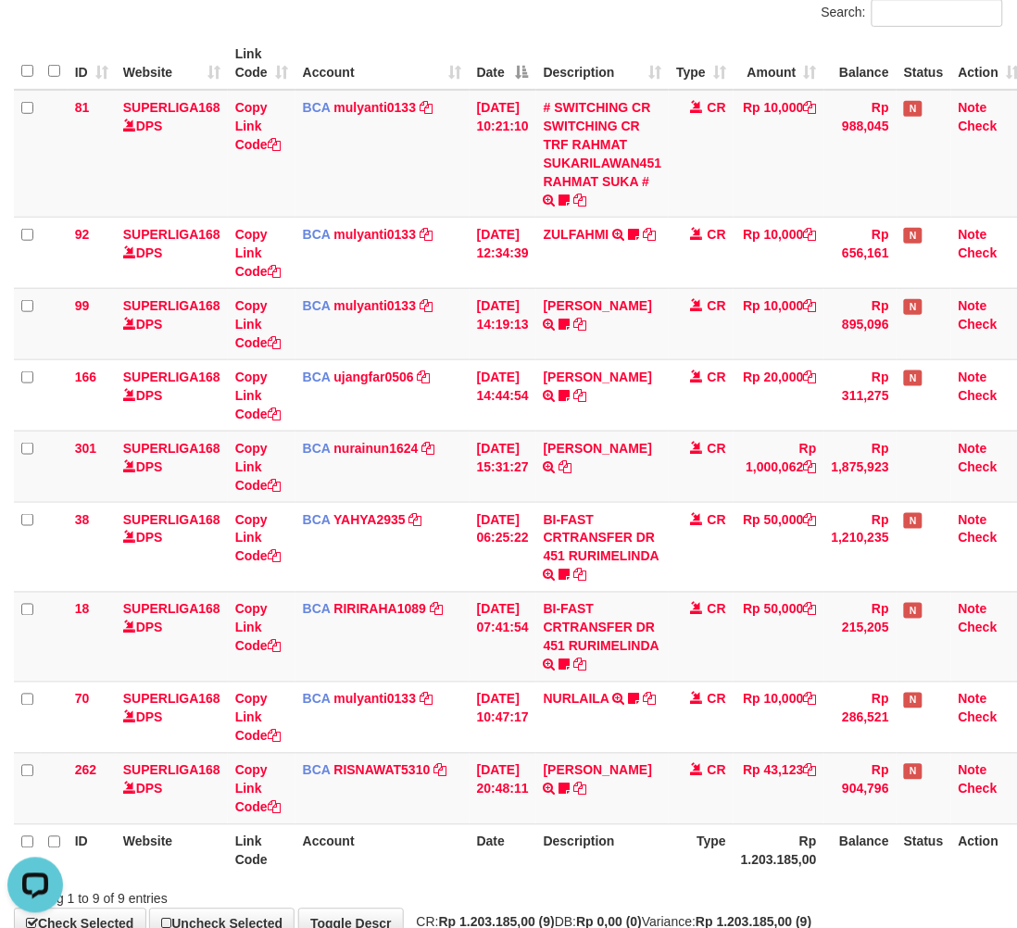
click at [632, 6] on div "Search:" at bounding box center [762, 15] width 480 height 32
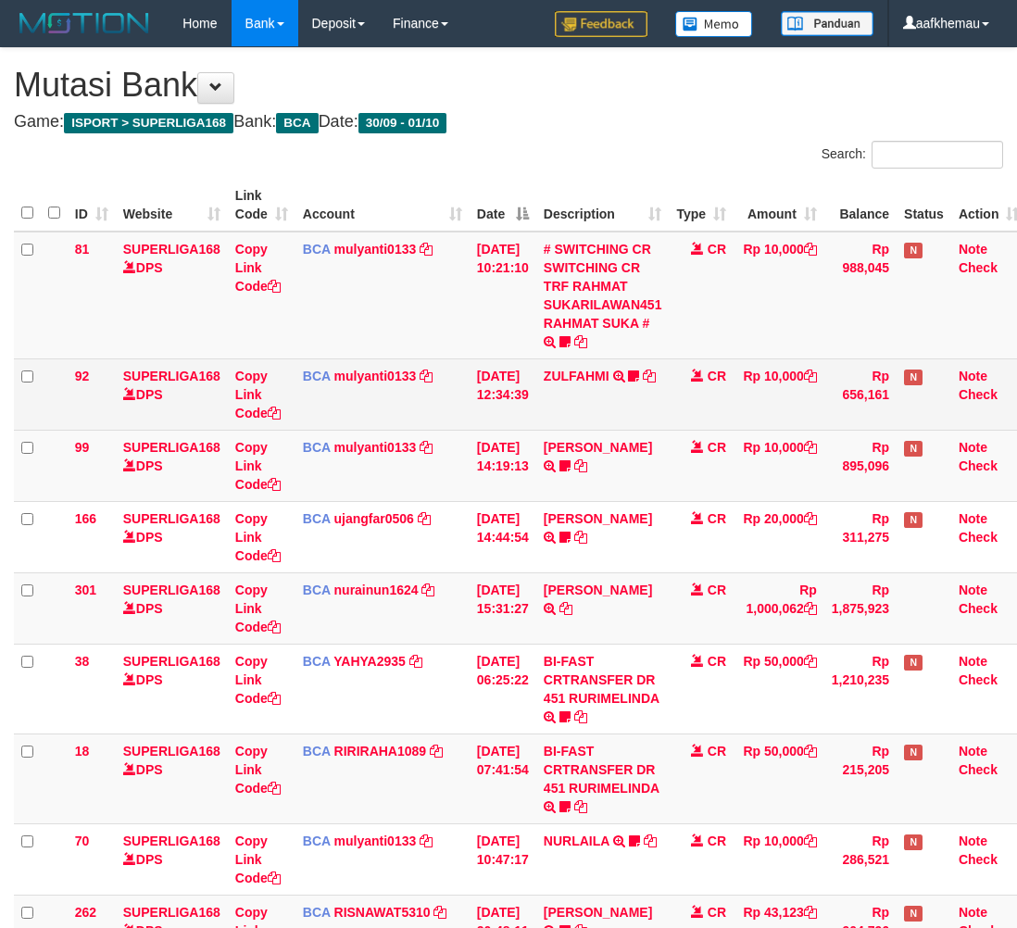
scroll to position [142, 0]
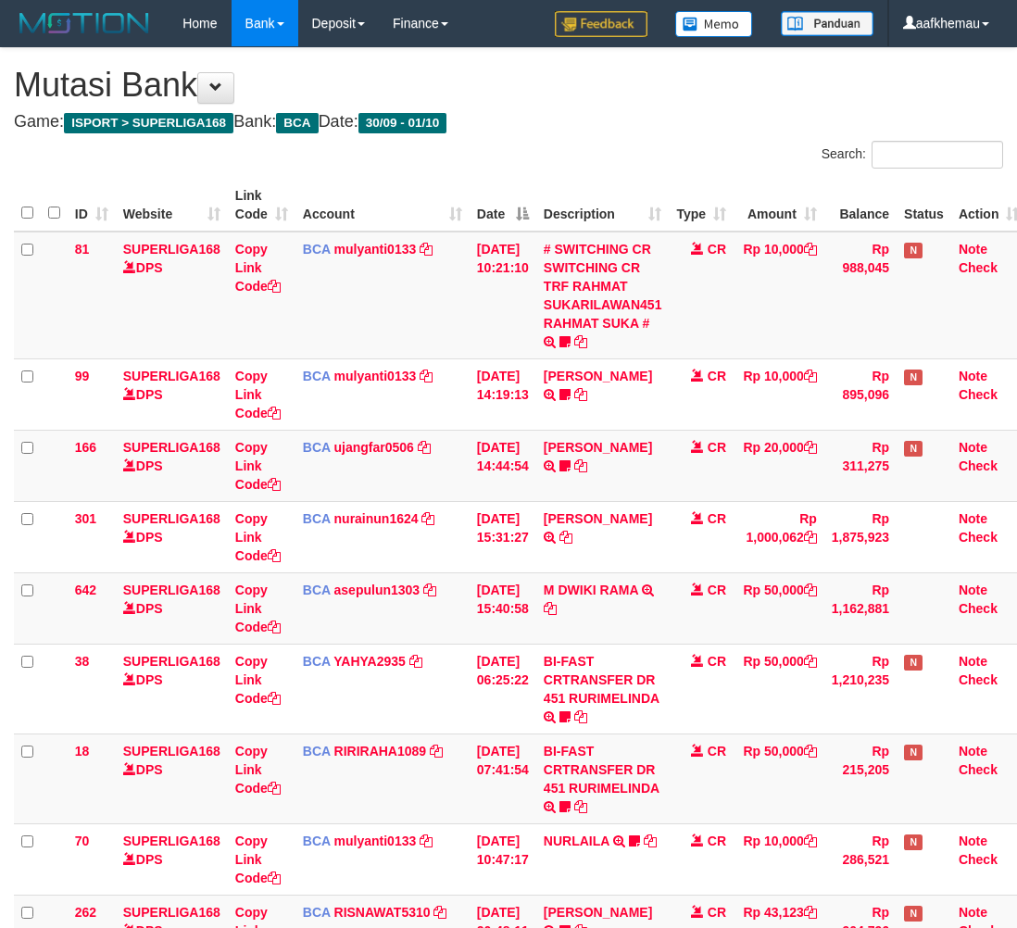
scroll to position [142, 0]
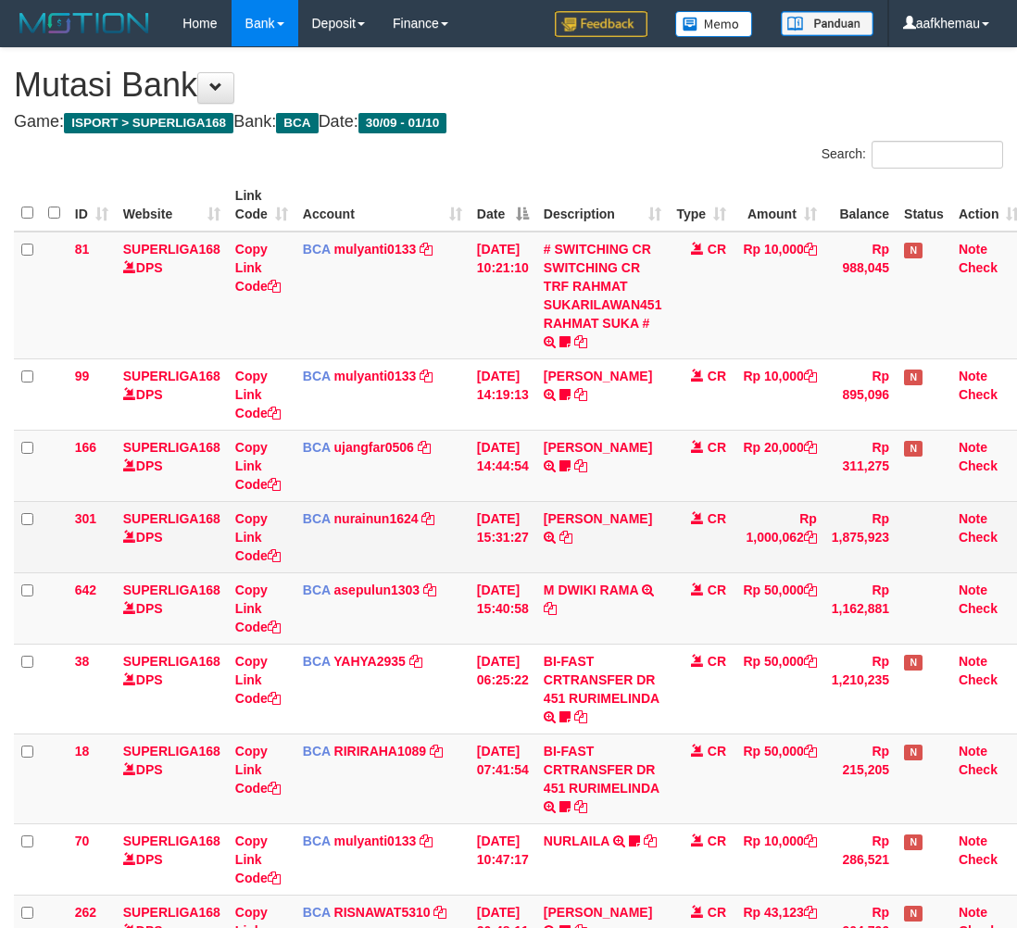
scroll to position [142, 0]
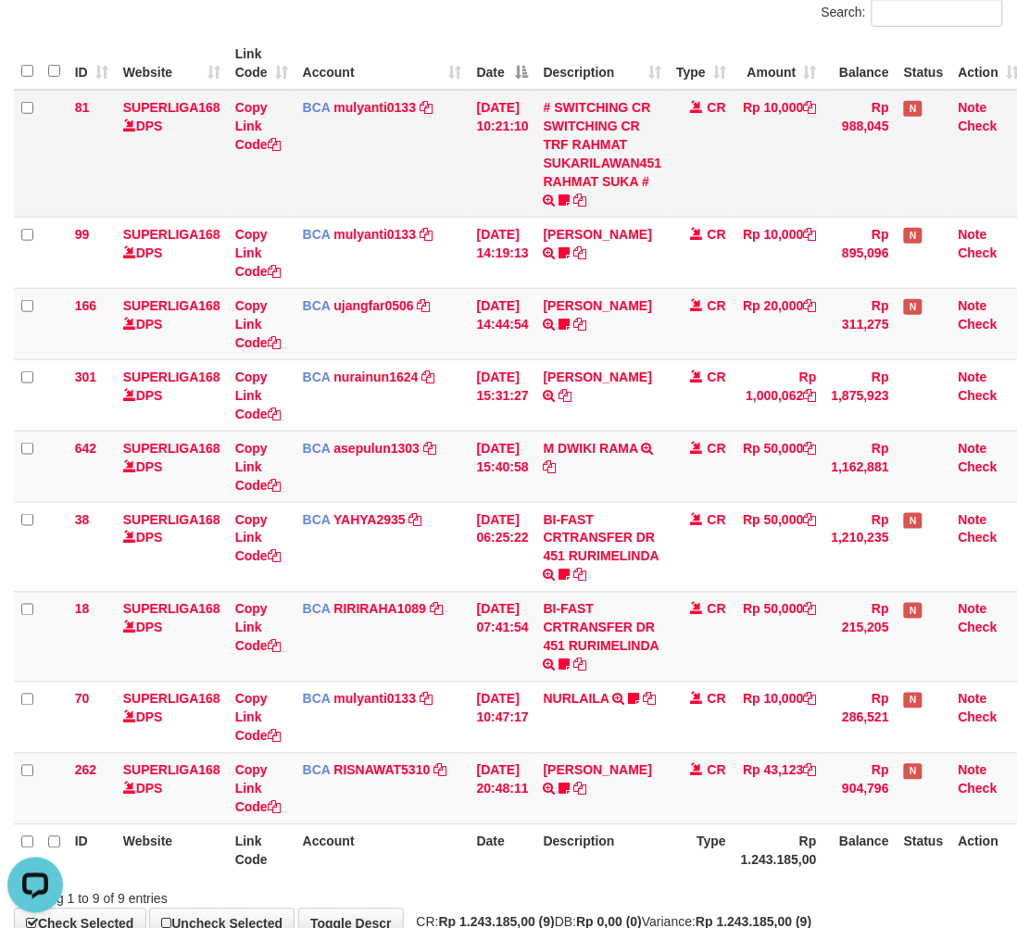
click at [723, 153] on td "CR" at bounding box center [700, 154] width 65 height 128
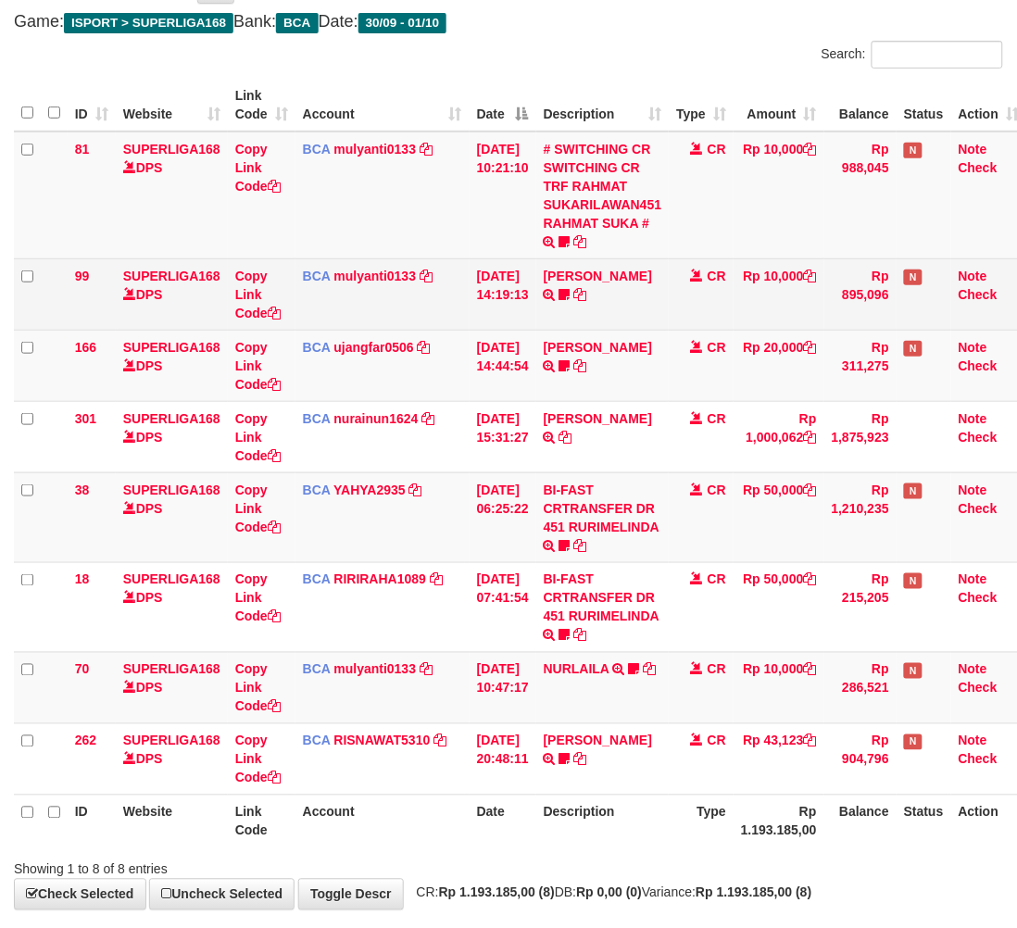
scroll to position [142, 0]
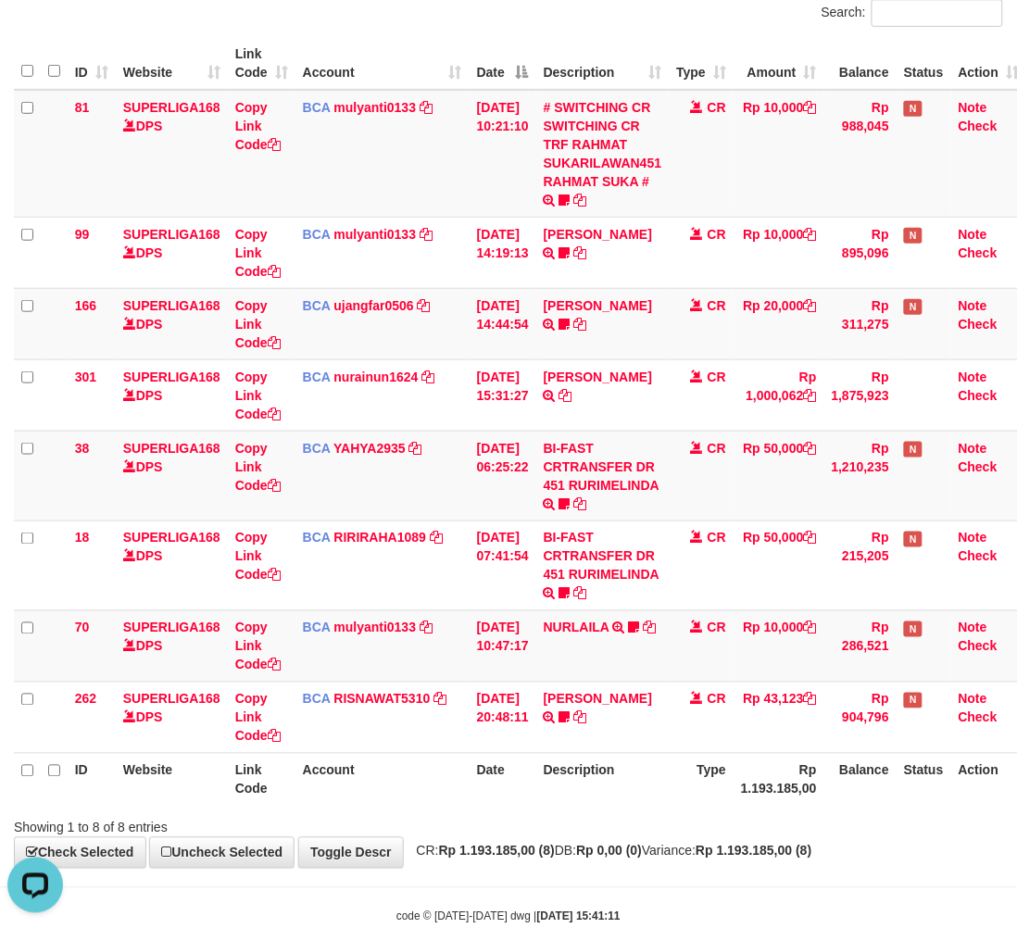
click at [486, 14] on div "Search:" at bounding box center [508, 15] width 1017 height 32
